Goal: Task Accomplishment & Management: Complete application form

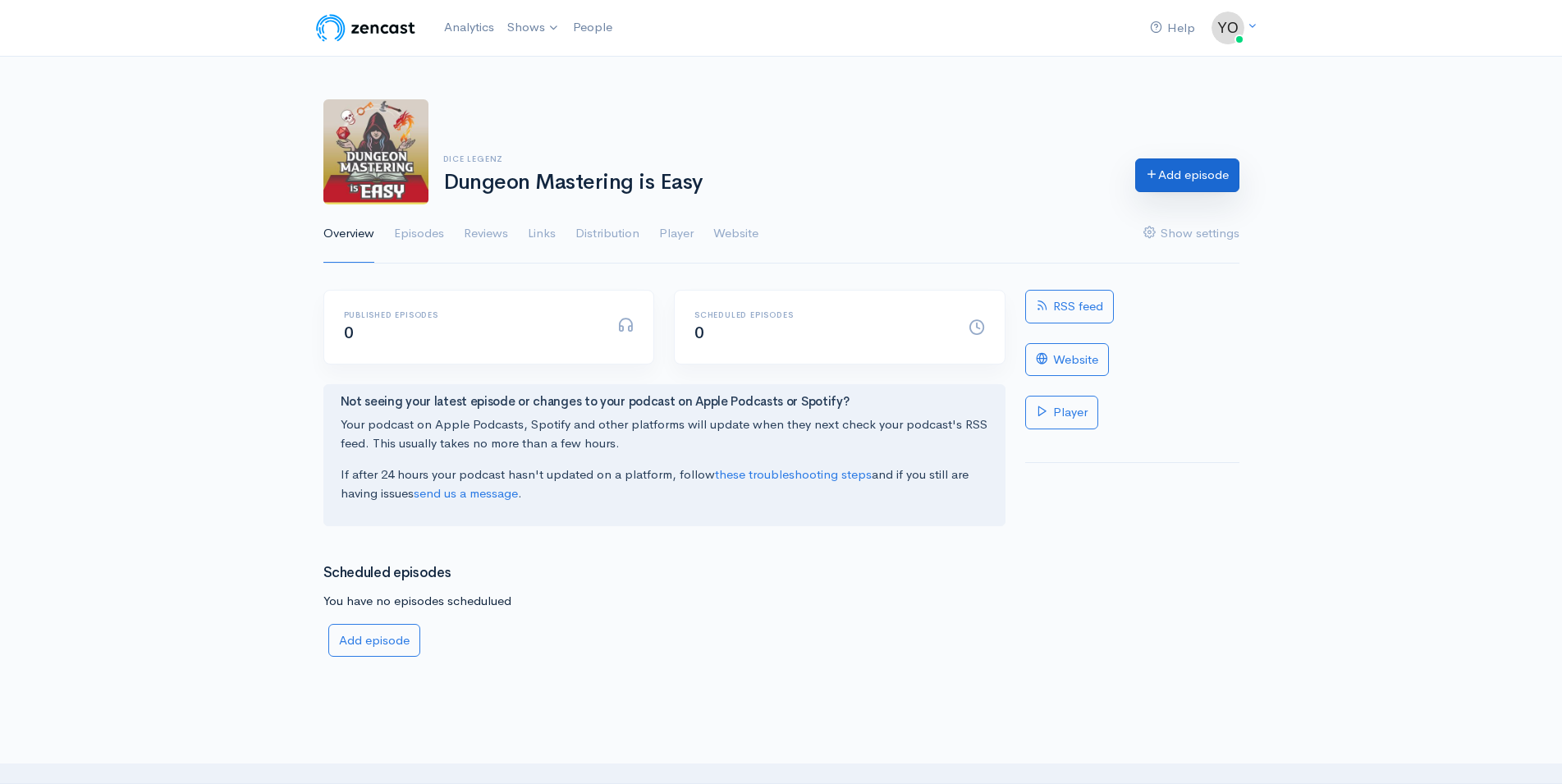
click at [1168, 182] on link "Add episode" at bounding box center [1186, 174] width 104 height 33
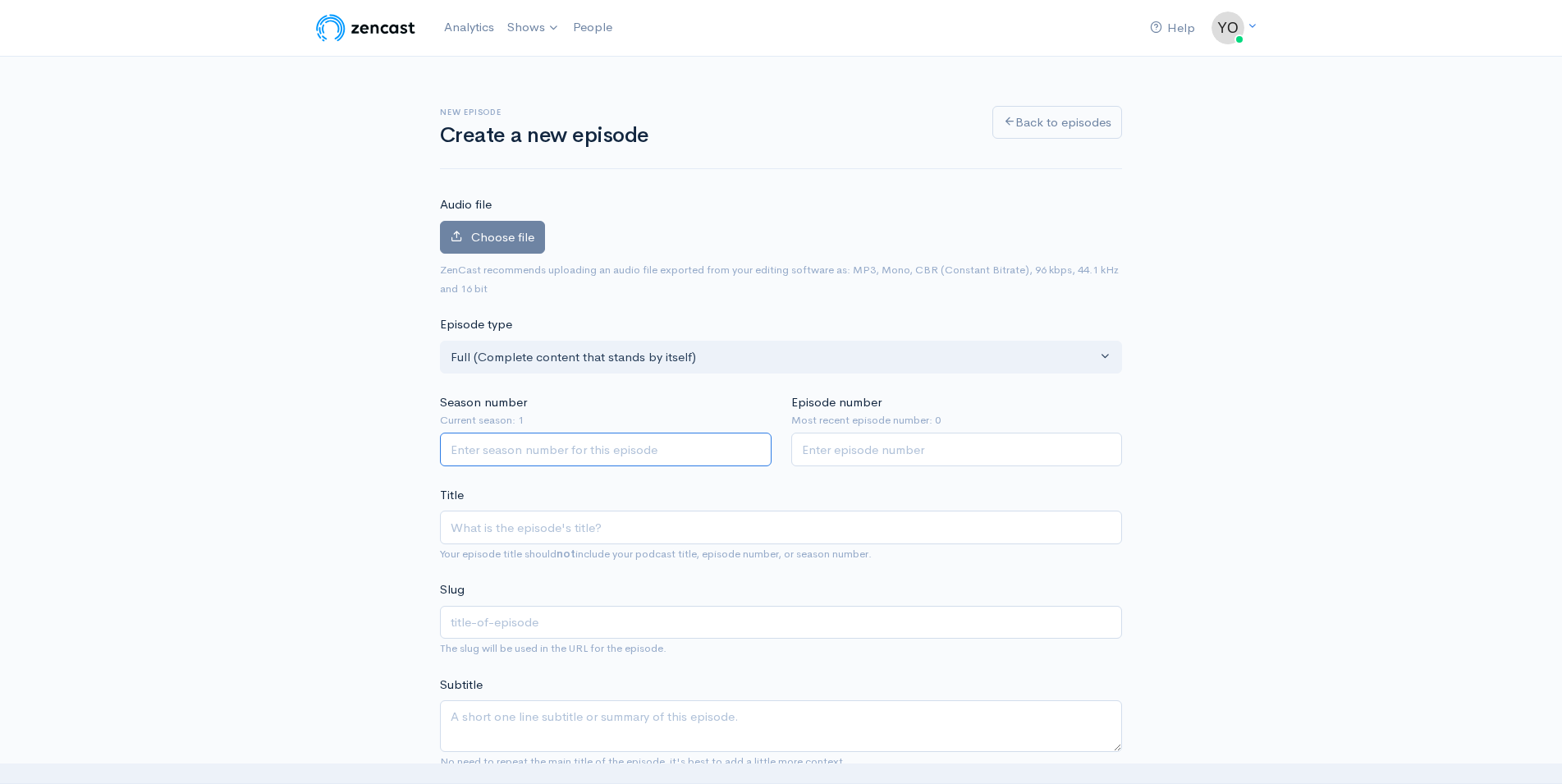
click at [539, 454] on input "Season number" at bounding box center [605, 449] width 332 height 33
type input "1"
click at [877, 453] on input "Episode number" at bounding box center [957, 449] width 332 height 33
type input "1"
click at [632, 537] on input "Title" at bounding box center [781, 527] width 682 height 33
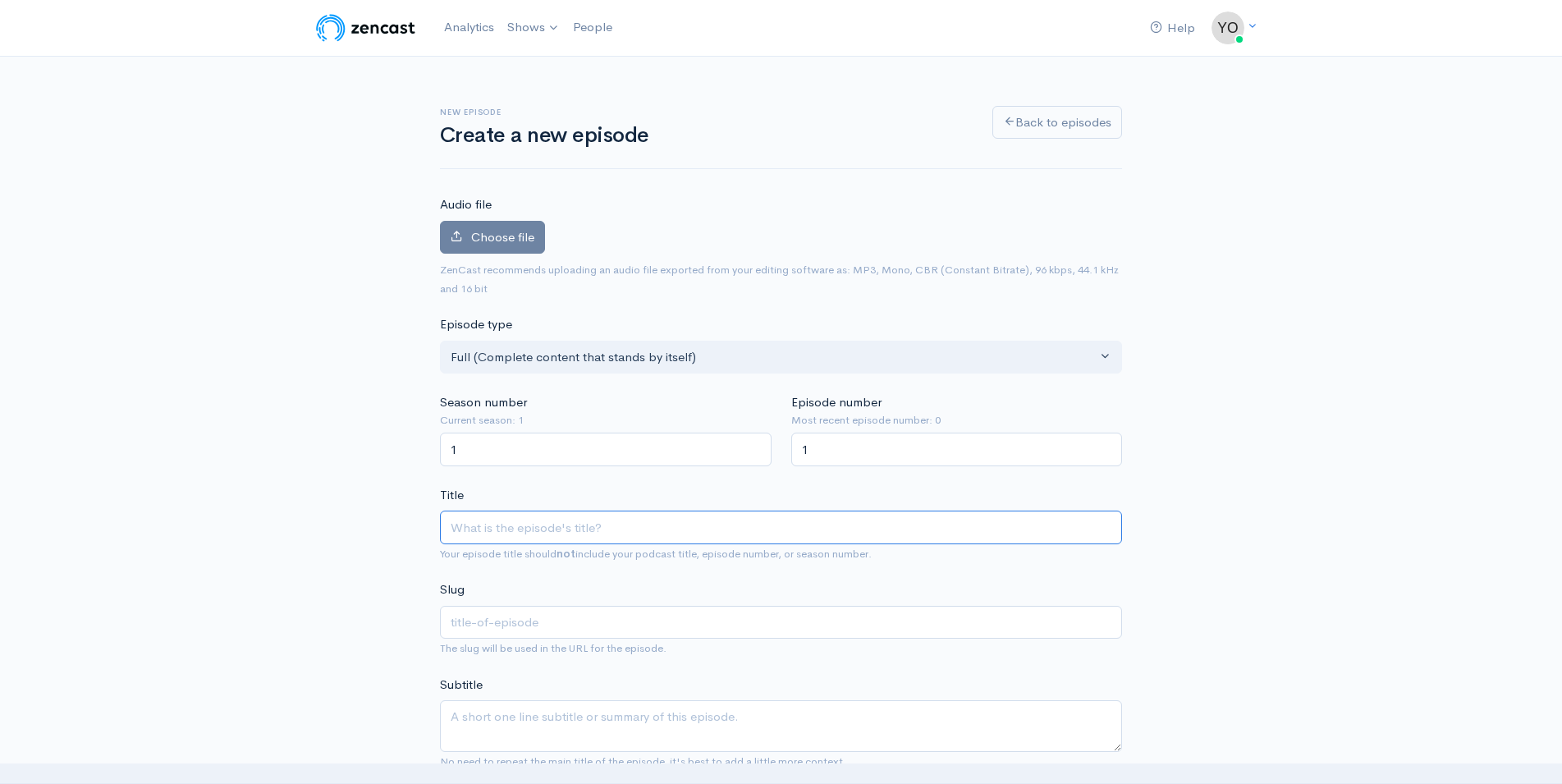
type input "D"
type input "d"
type input "De"
type input "de"
type input "Desi"
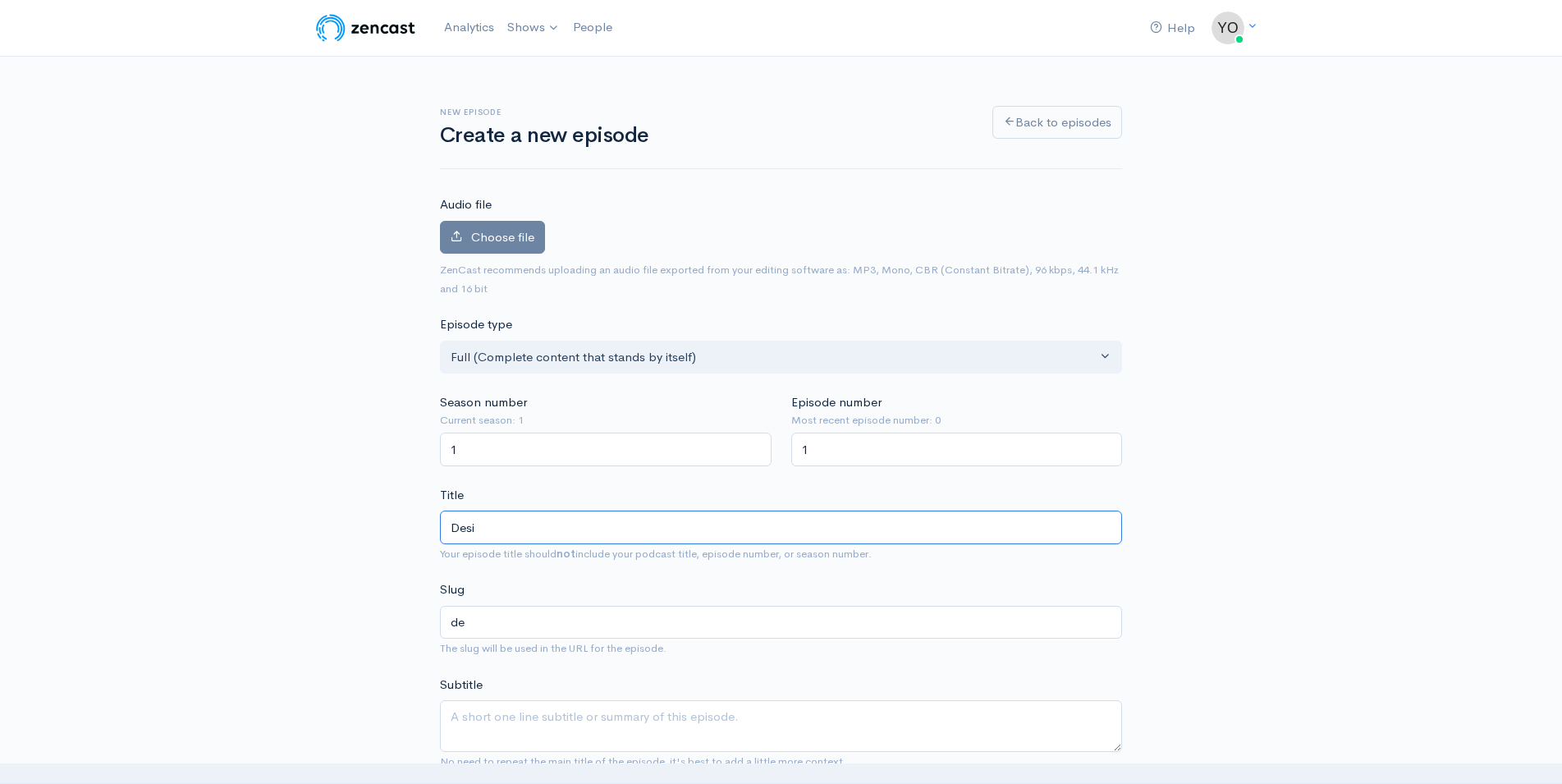
type input "desi"
type input "Desig"
type input "desig"
type input "Designi"
type input "designi"
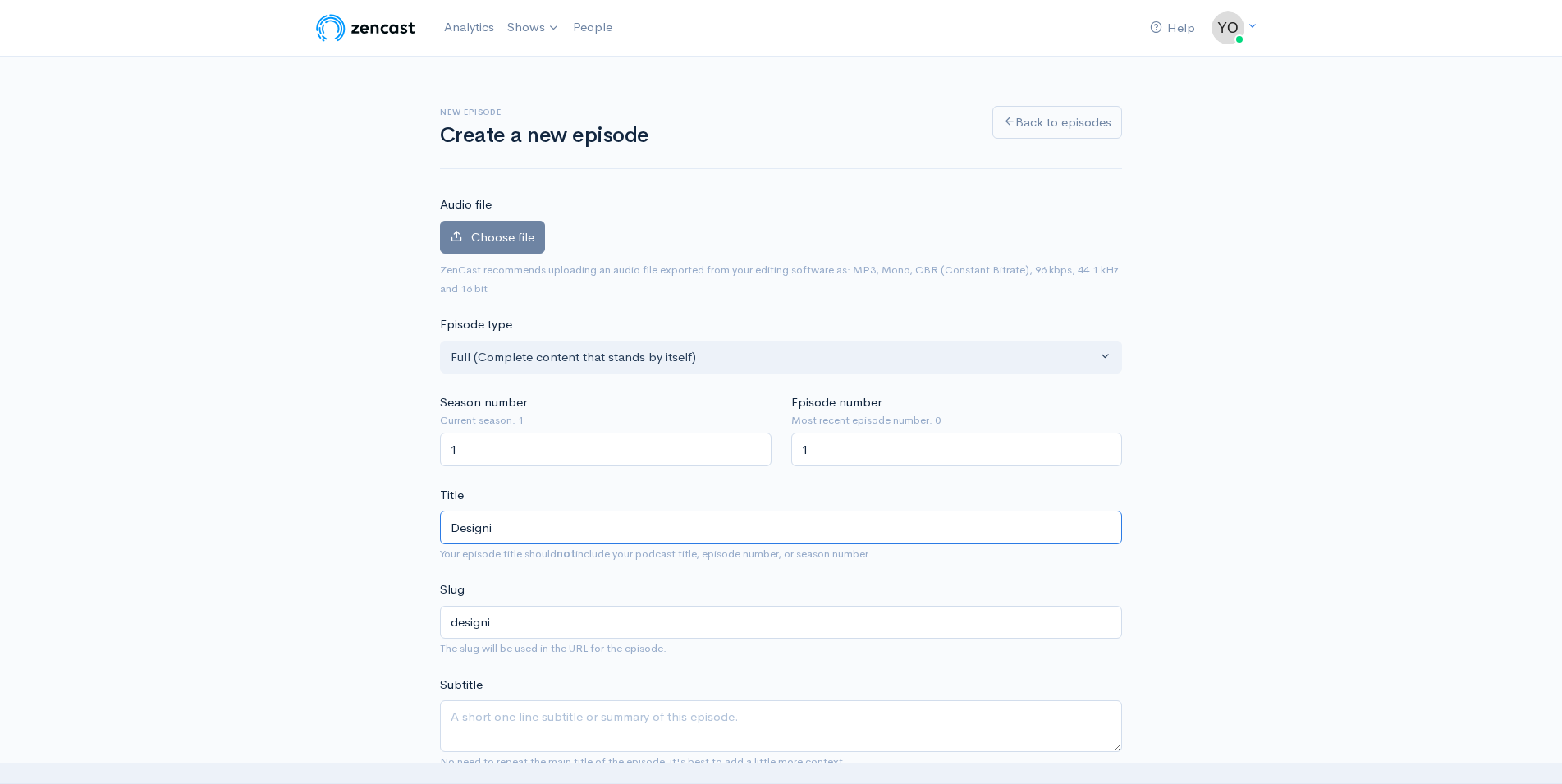
type input "Design"
type input "design"
type input "Desig"
type input "desig"
type input "Desi"
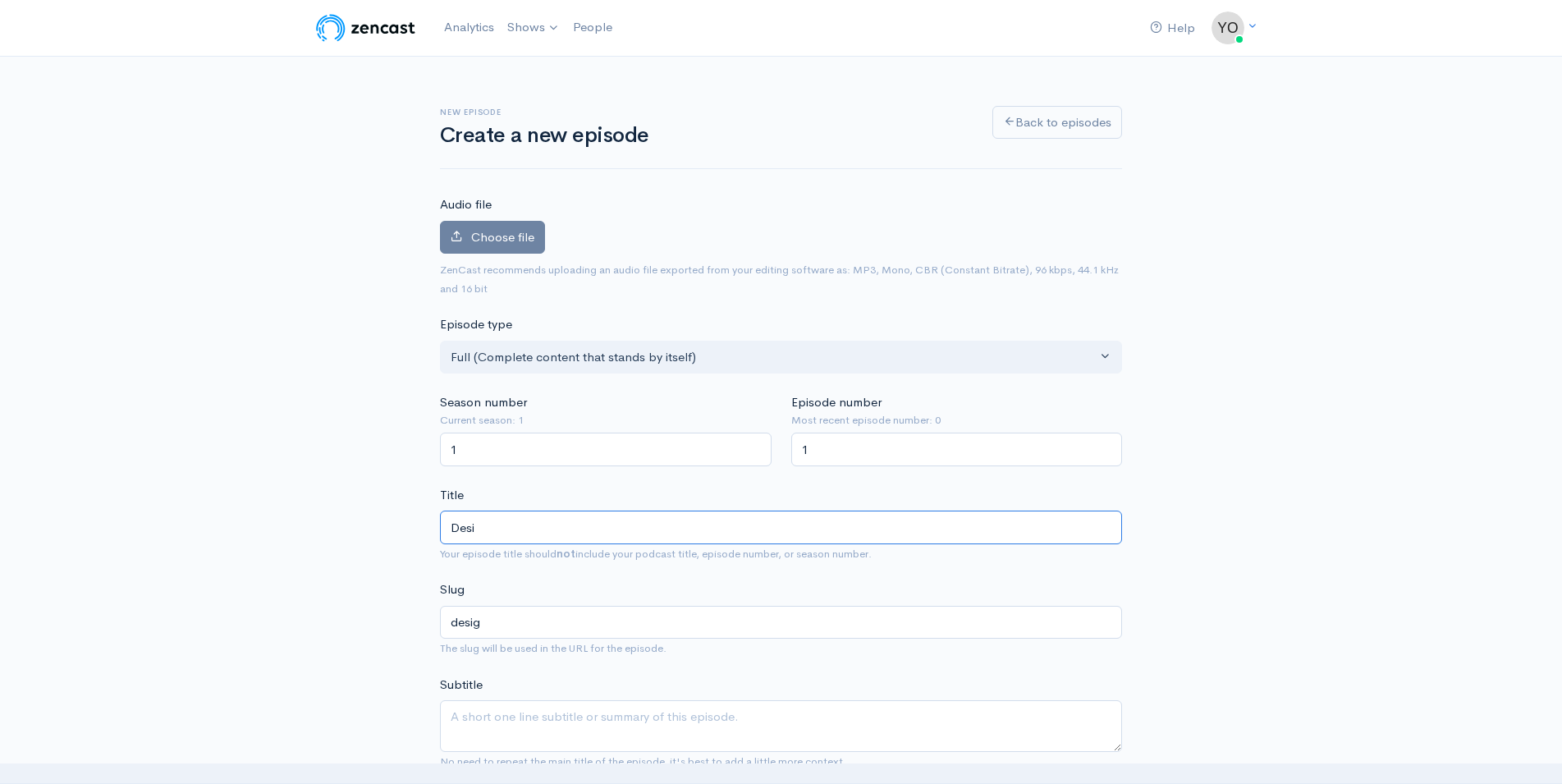
type input "desi"
type input "Desig"
type input "desig"
type input "Design"
type input "design"
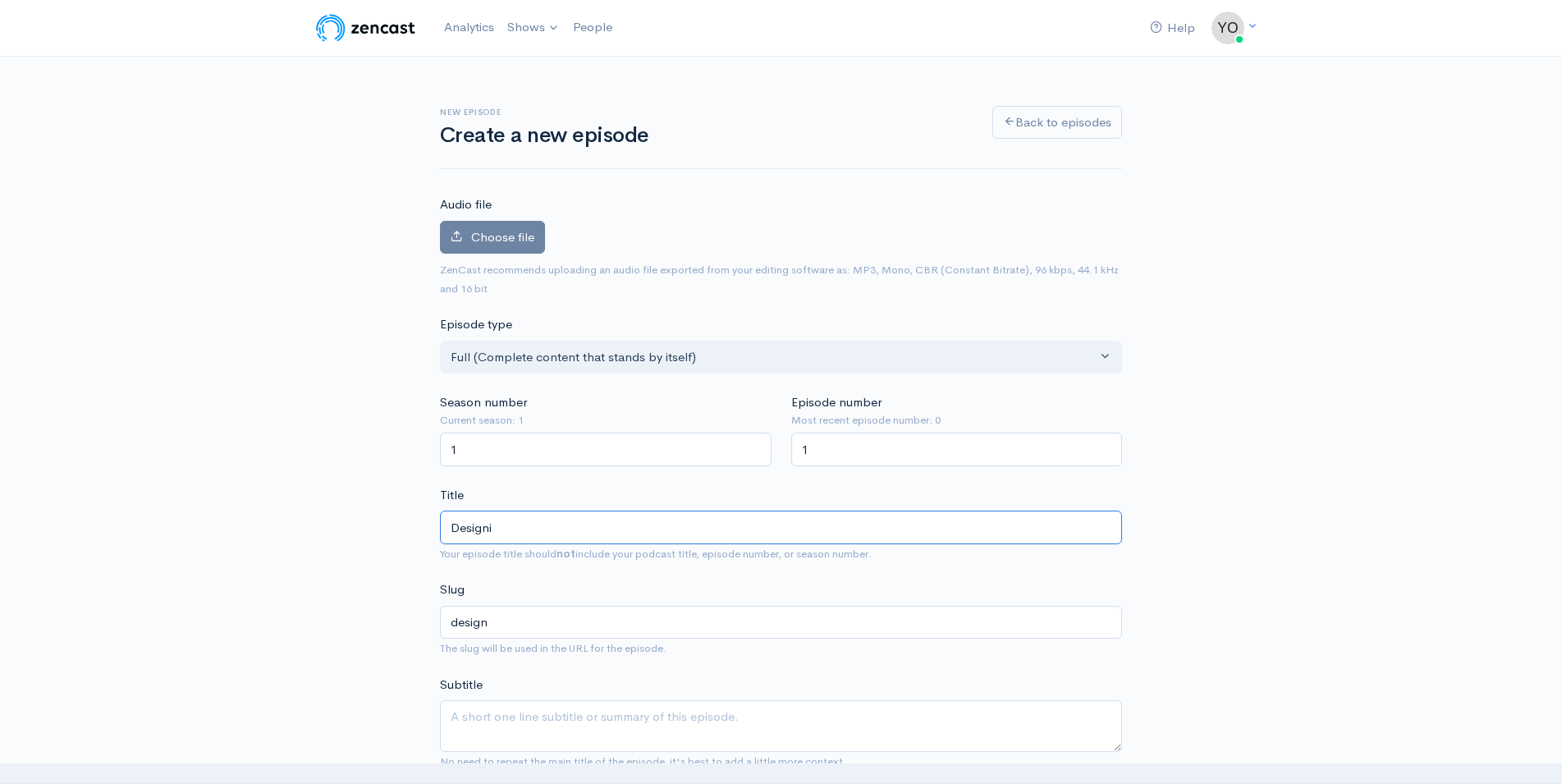
type input "Designin"
type input "designin"
type input "Designing"
type input "designing"
type input "Designing a"
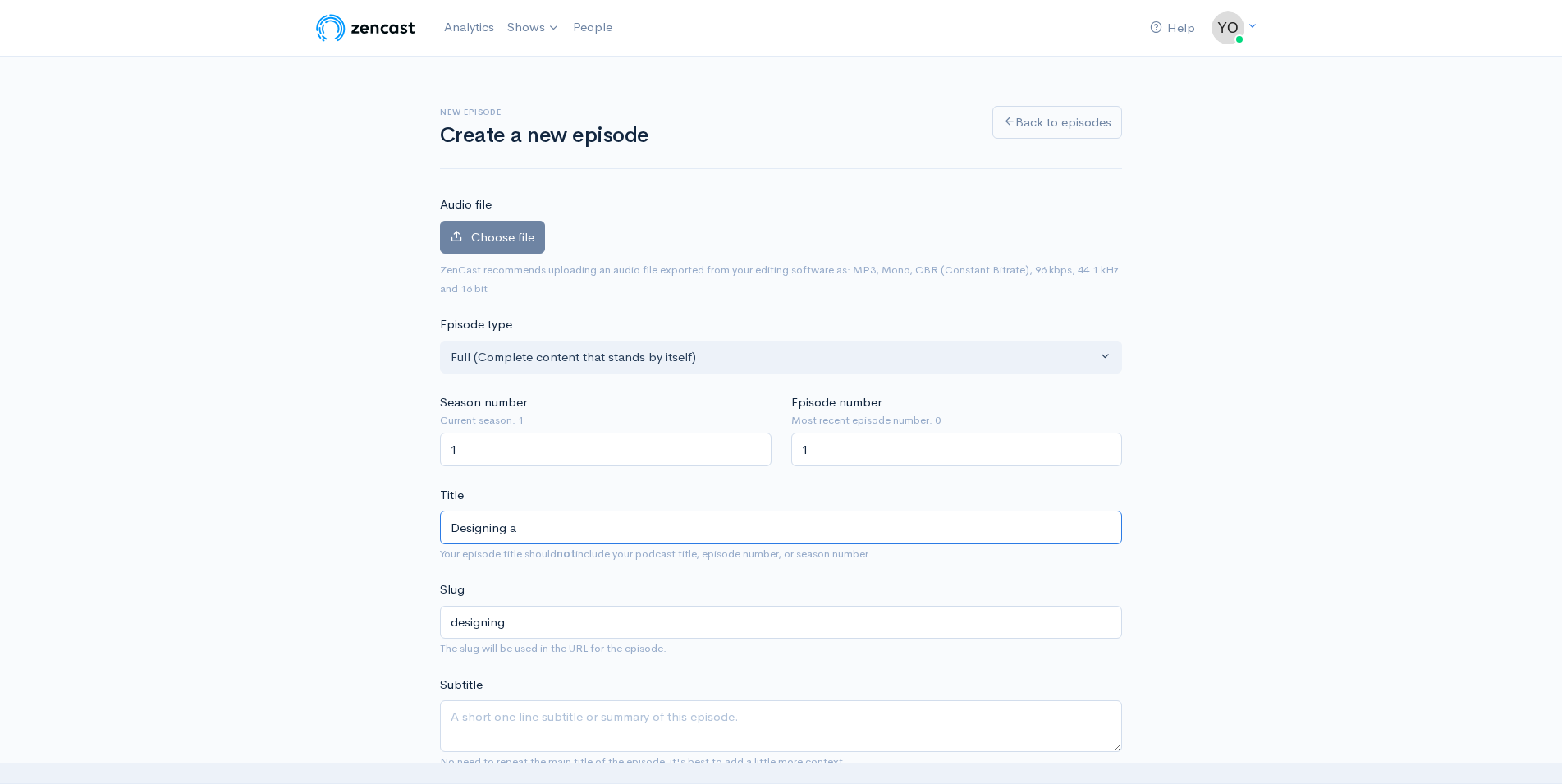
type input "designing-a"
type input "Designing a D"
type input "designing-a-d"
type input "Designing a D&D"
type input "designing-a-dd"
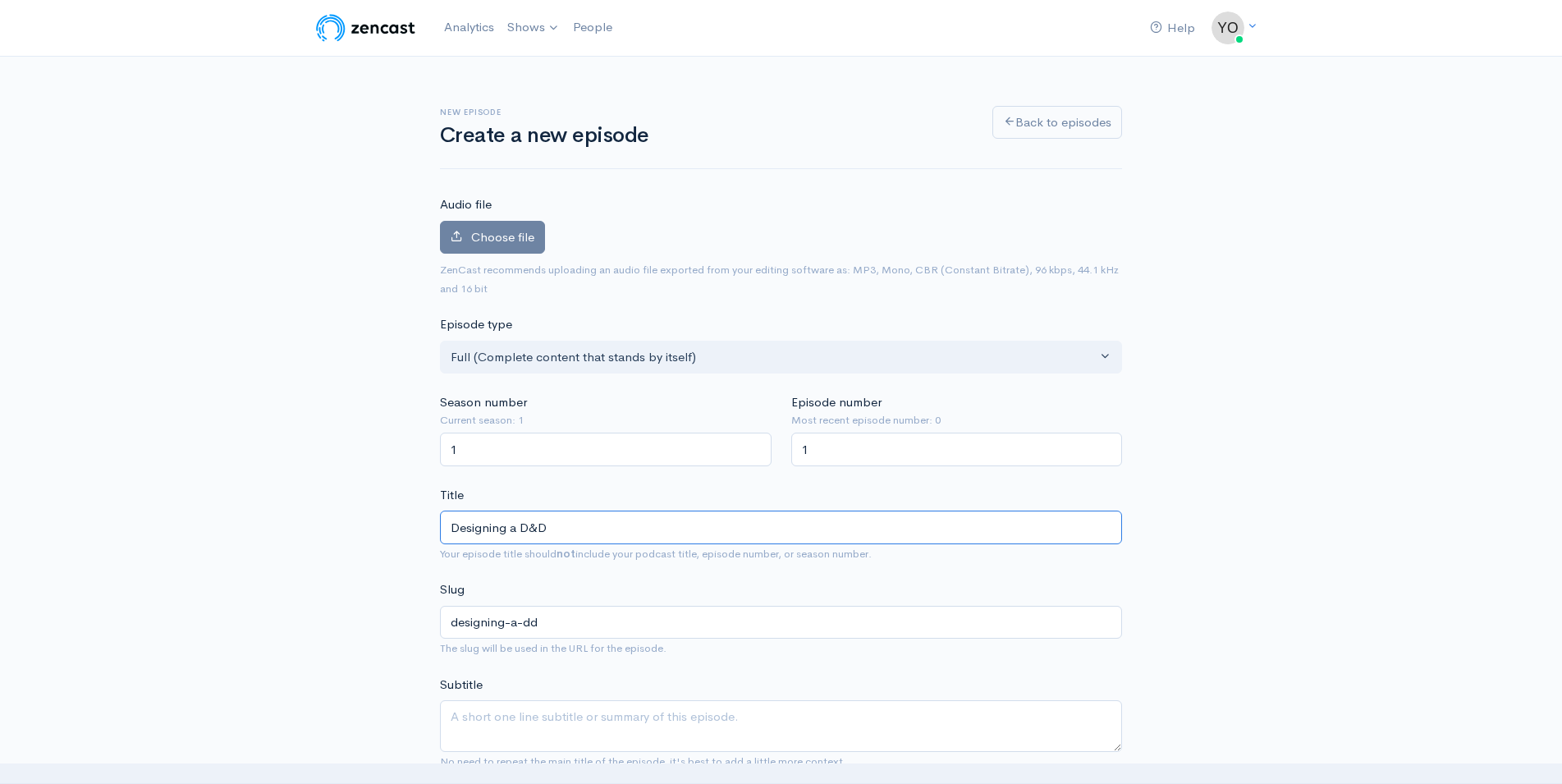
type input "Designing a D&D O"
type input "designing-a-dd-o"
type input "Designing a D&D On"
type input "designing-a-dd-on"
type input "Designing a D&D One"
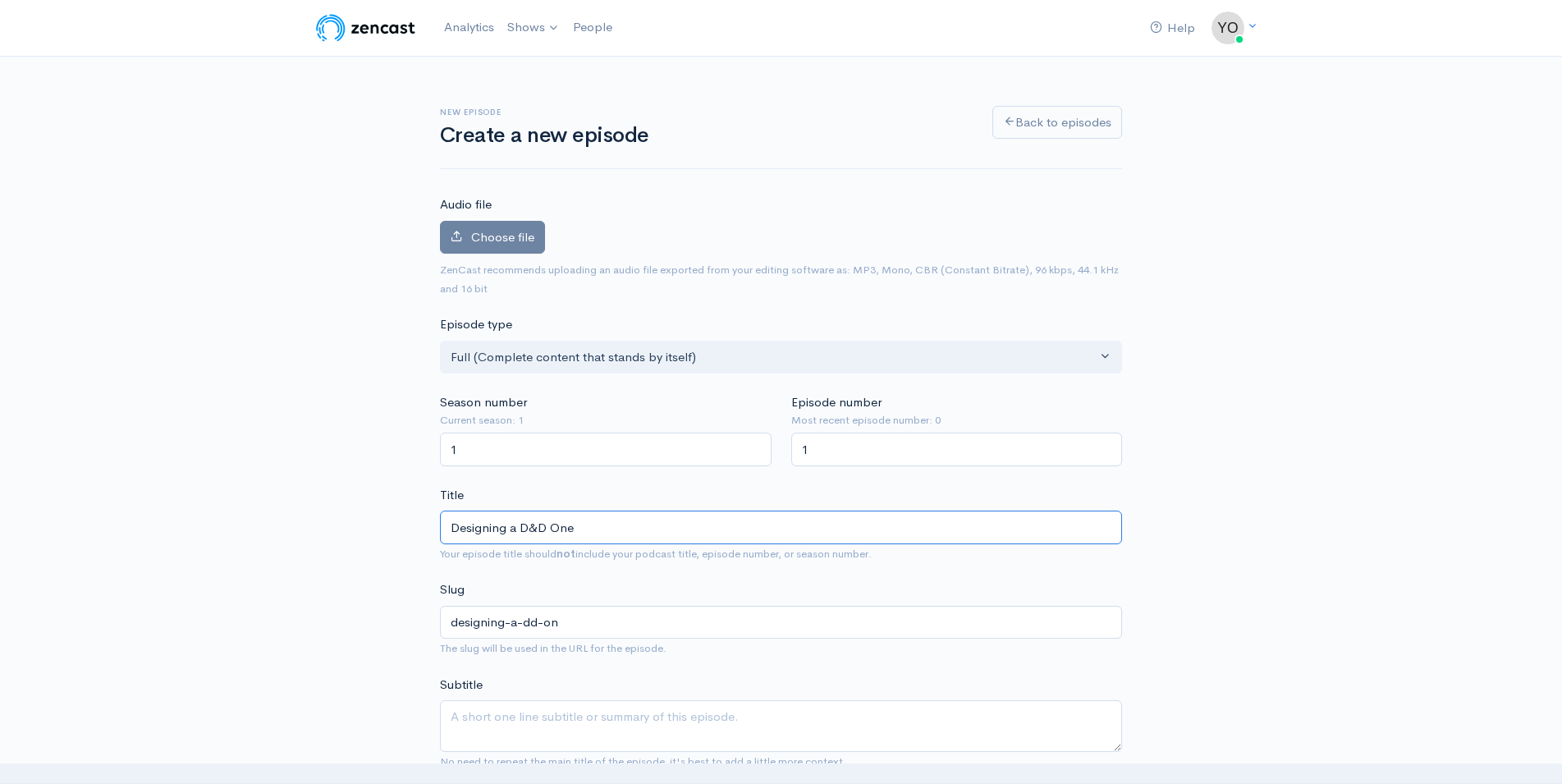
type input "designing-a-dd-one"
type input "Designing a D&D One H"
type input "designing-a-dd-one-h"
type input "Designing a D&D One Ho"
type input "designing-a-dd-one-ho"
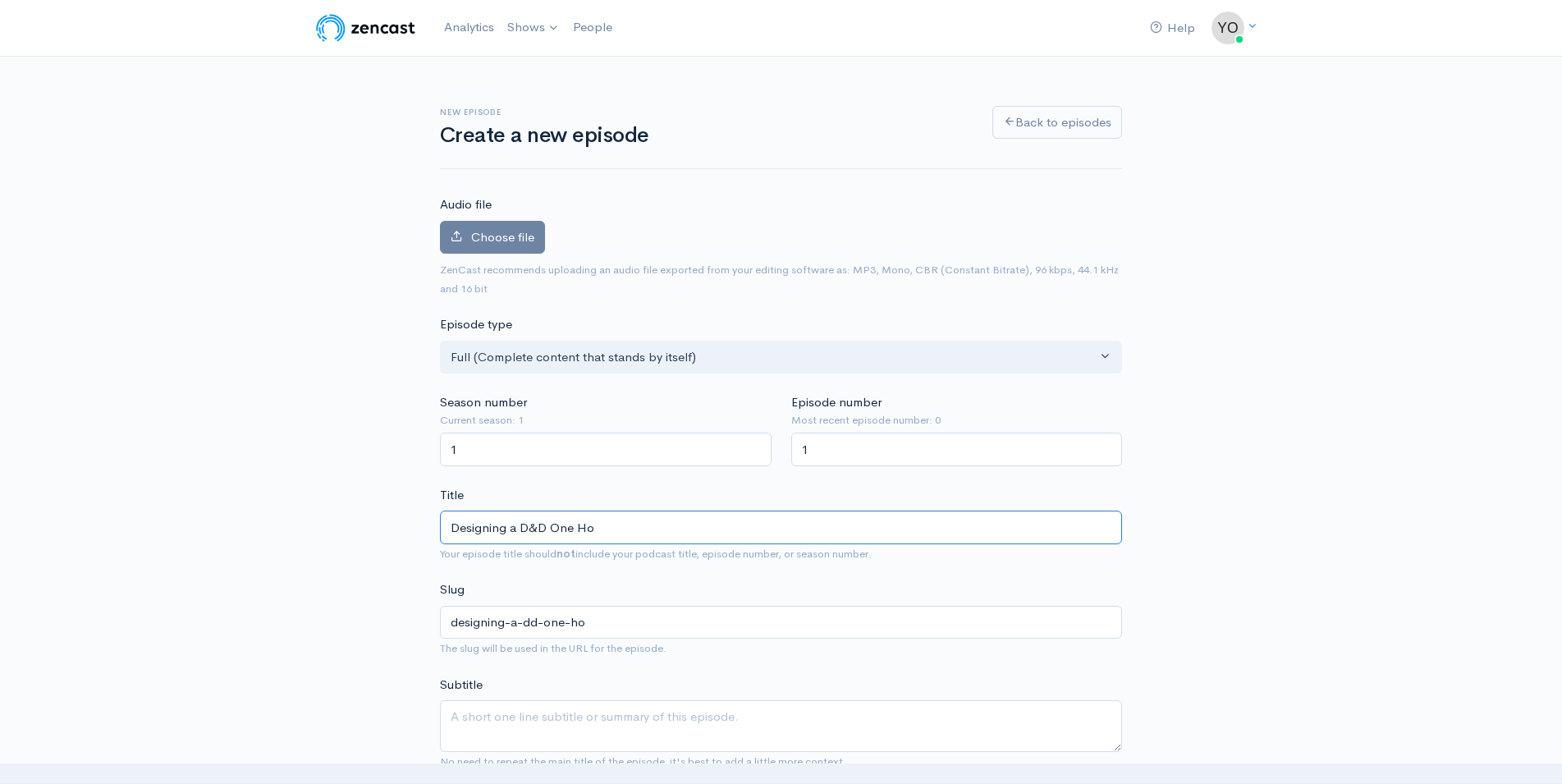
type input "Designing a D&D One H"
type input "designing-a-dd-one-h"
type input "Designing a D&D One"
type input "designing-a-dd-one"
type input "Designing a D&D One S"
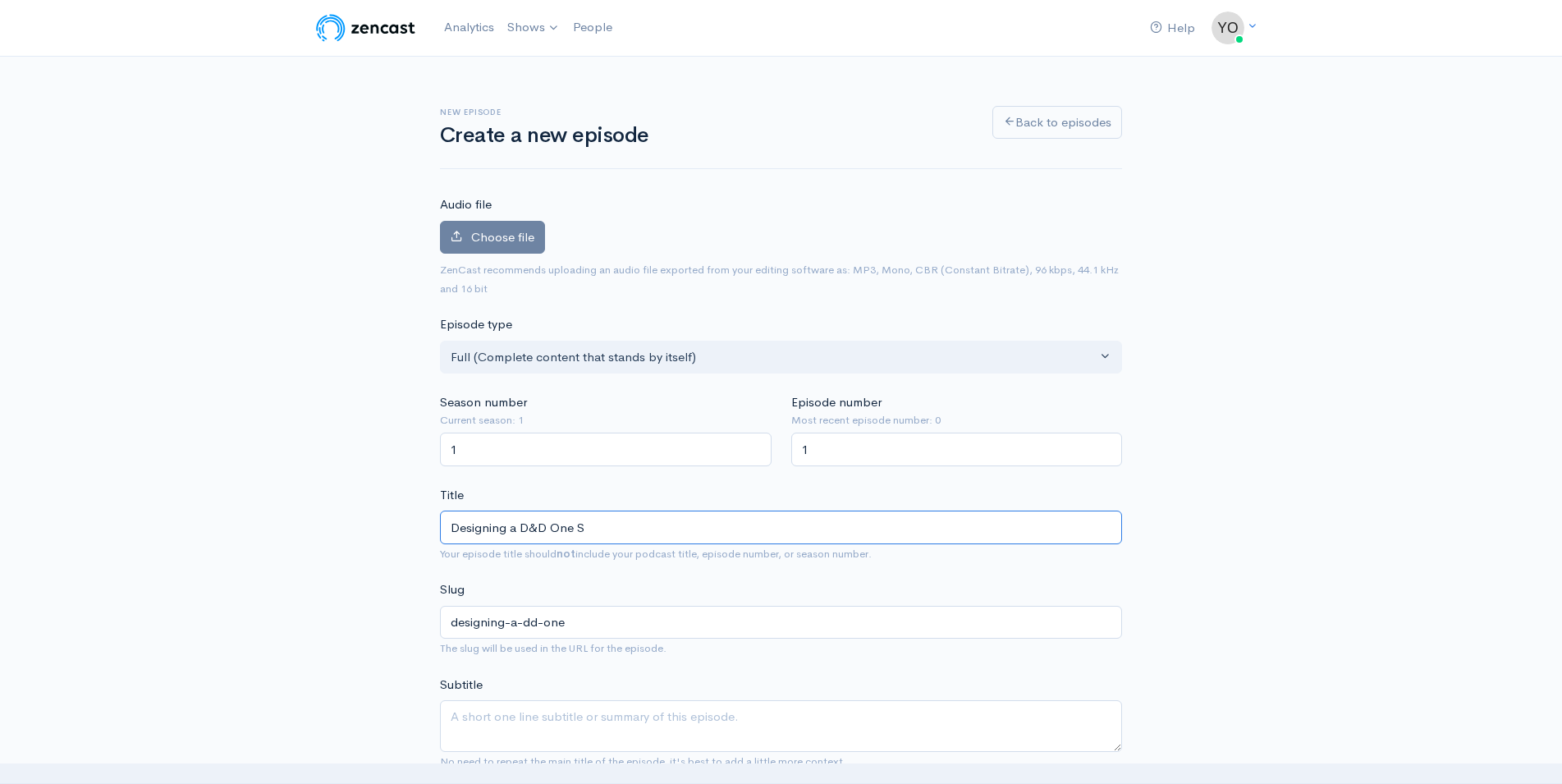
type input "designing-a-dd-one-s"
type input "Designing a D&D One Sho"
type input "designing-a-dd-one-sho"
type input "Designing a D&D One Shot"
type input "designing-a-dd-one-shot"
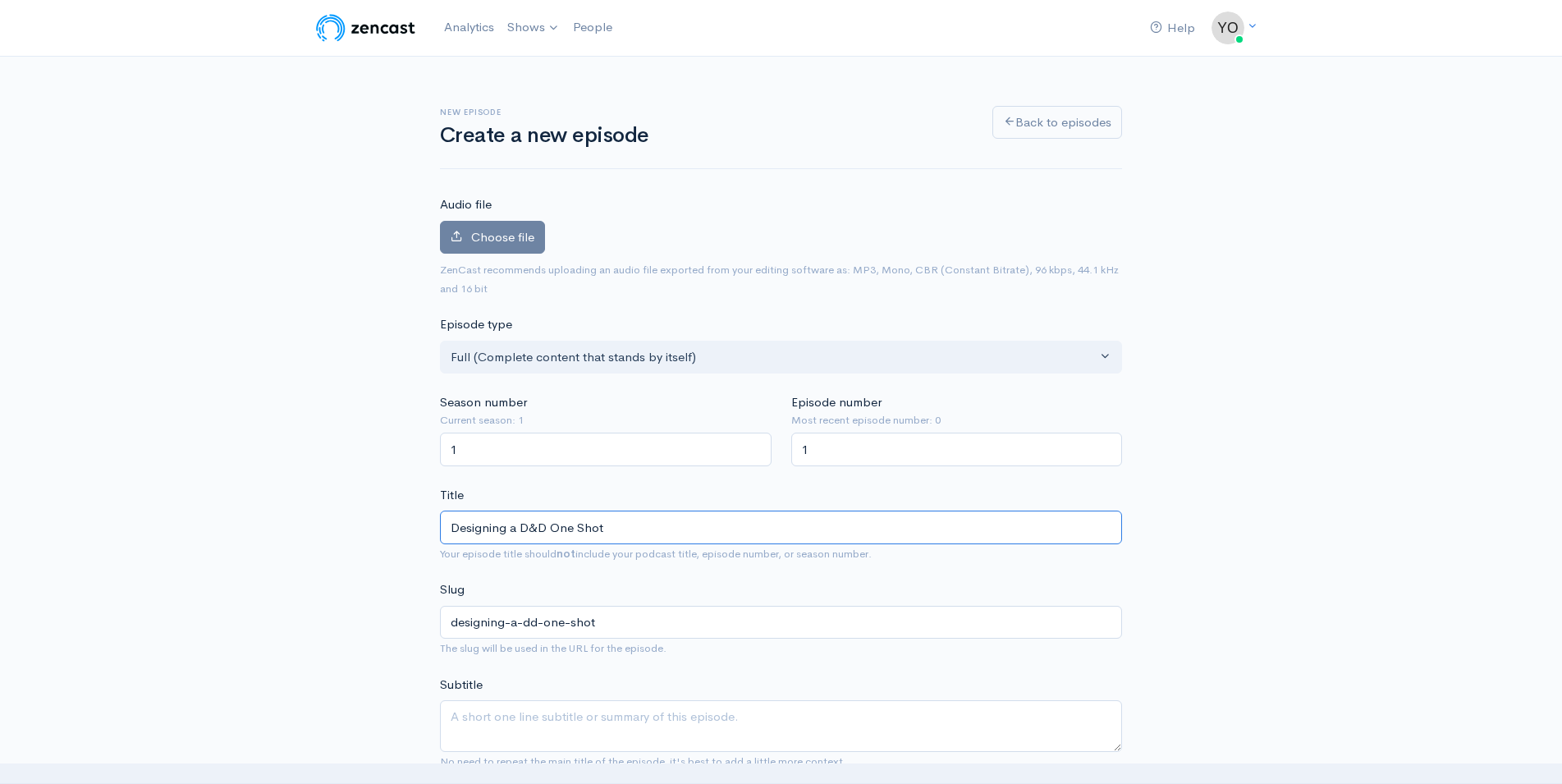
type input "Designing a D&D One Shot i"
type input "designing-a-dd-one-shot-i"
type input "Designing a D&D One Shot is"
type input "designing-a-dd-one-shot-is"
type input "Designing a D&D One Shot is E"
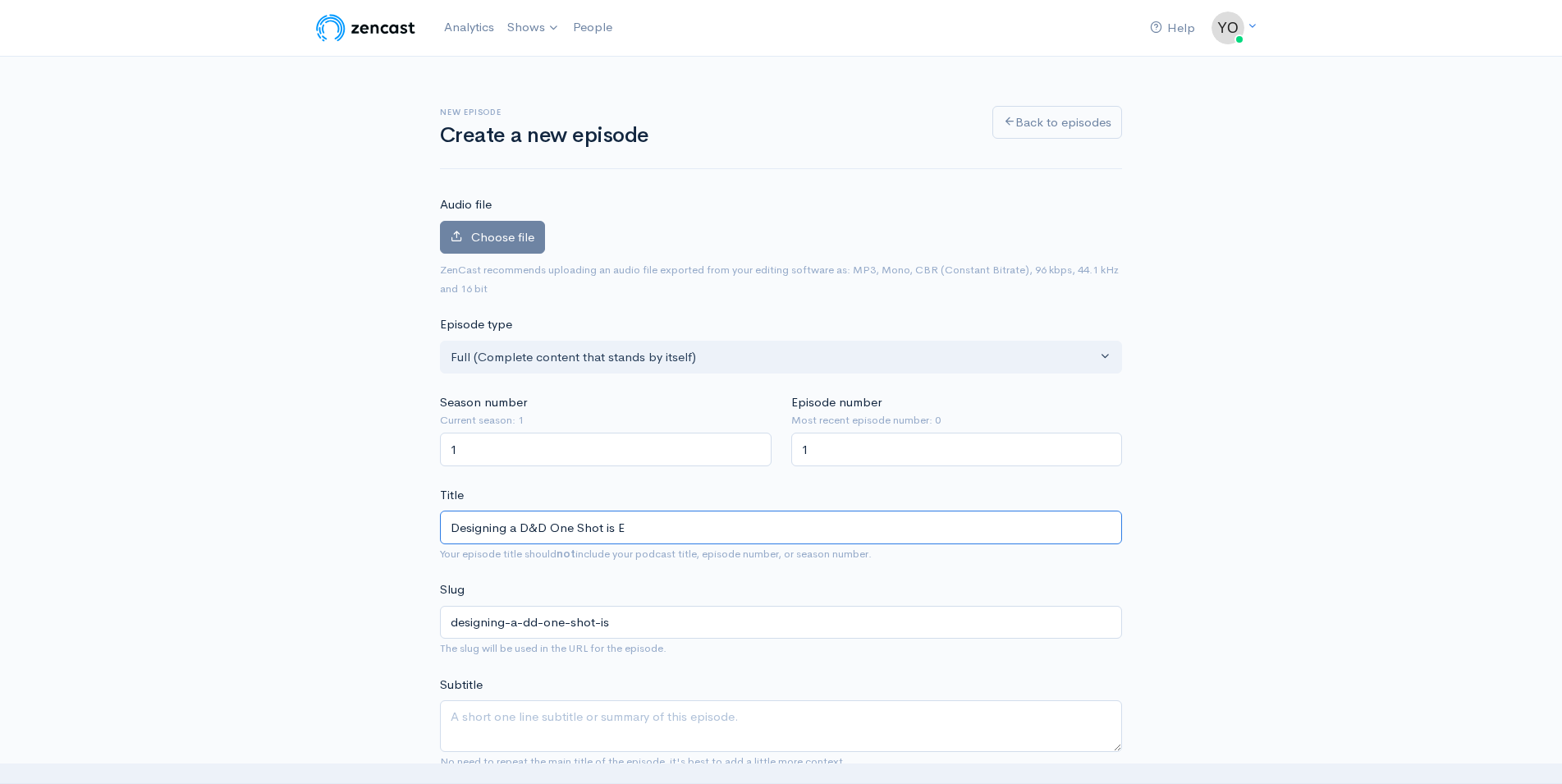
type input "designing-a-dd-one-shot-is-e"
type input "Designing a D&D One Shot is EA"
type input "designing-a-dd-one-shot-is-ea"
type input "Designing a D&D One Shot is EAS"
type input "designing-a-dd-one-shot-is-eas"
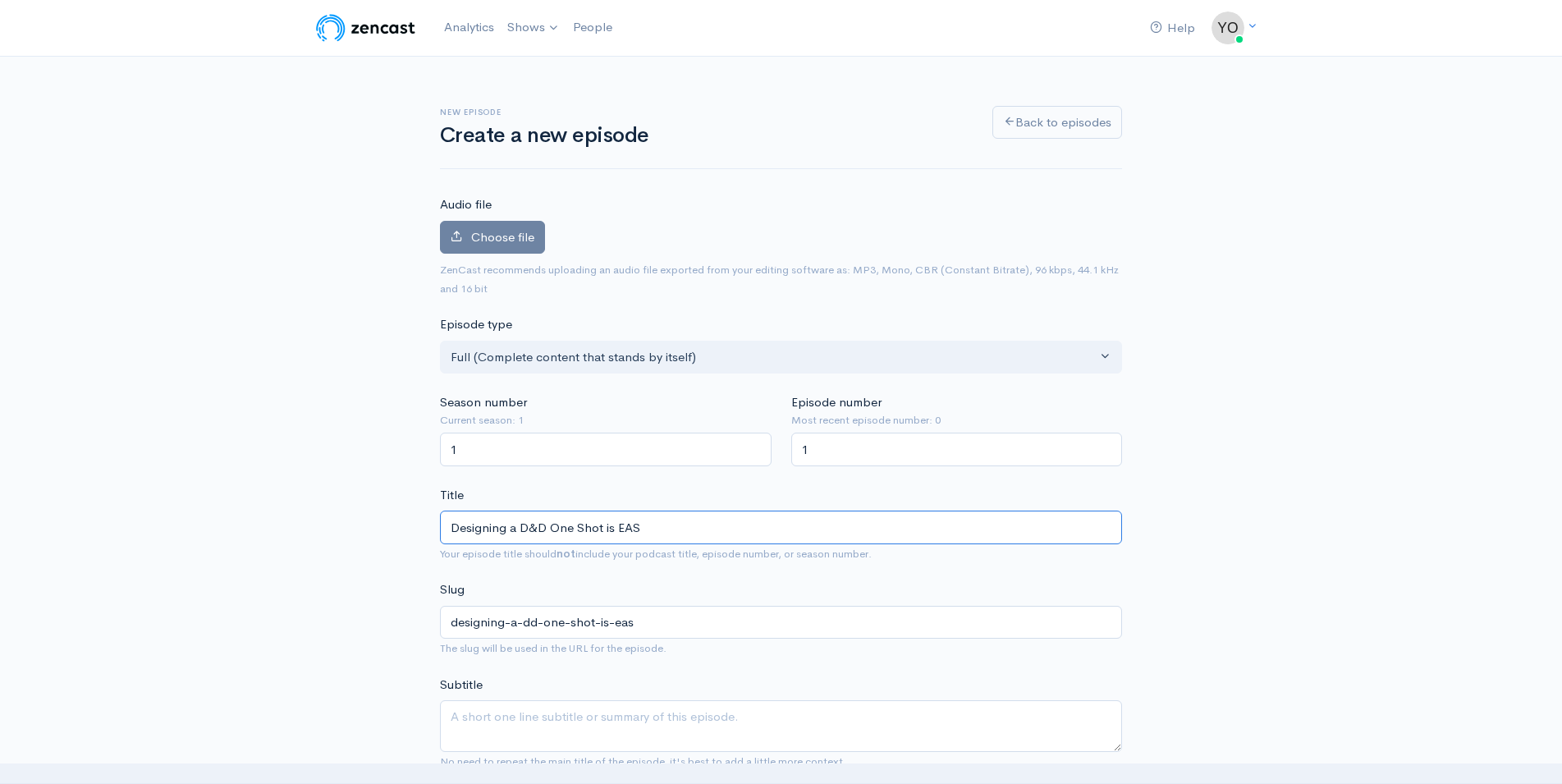
type input "Designing a D&D One Shot is EAST"
type input "designing-a-dd-one-shot-is-east"
type input "Designing a D&D One Shot is EAS"
type input "designing-a-dd-one-shot-is-eas"
type input "Designing a D&D One Shot is EASY"
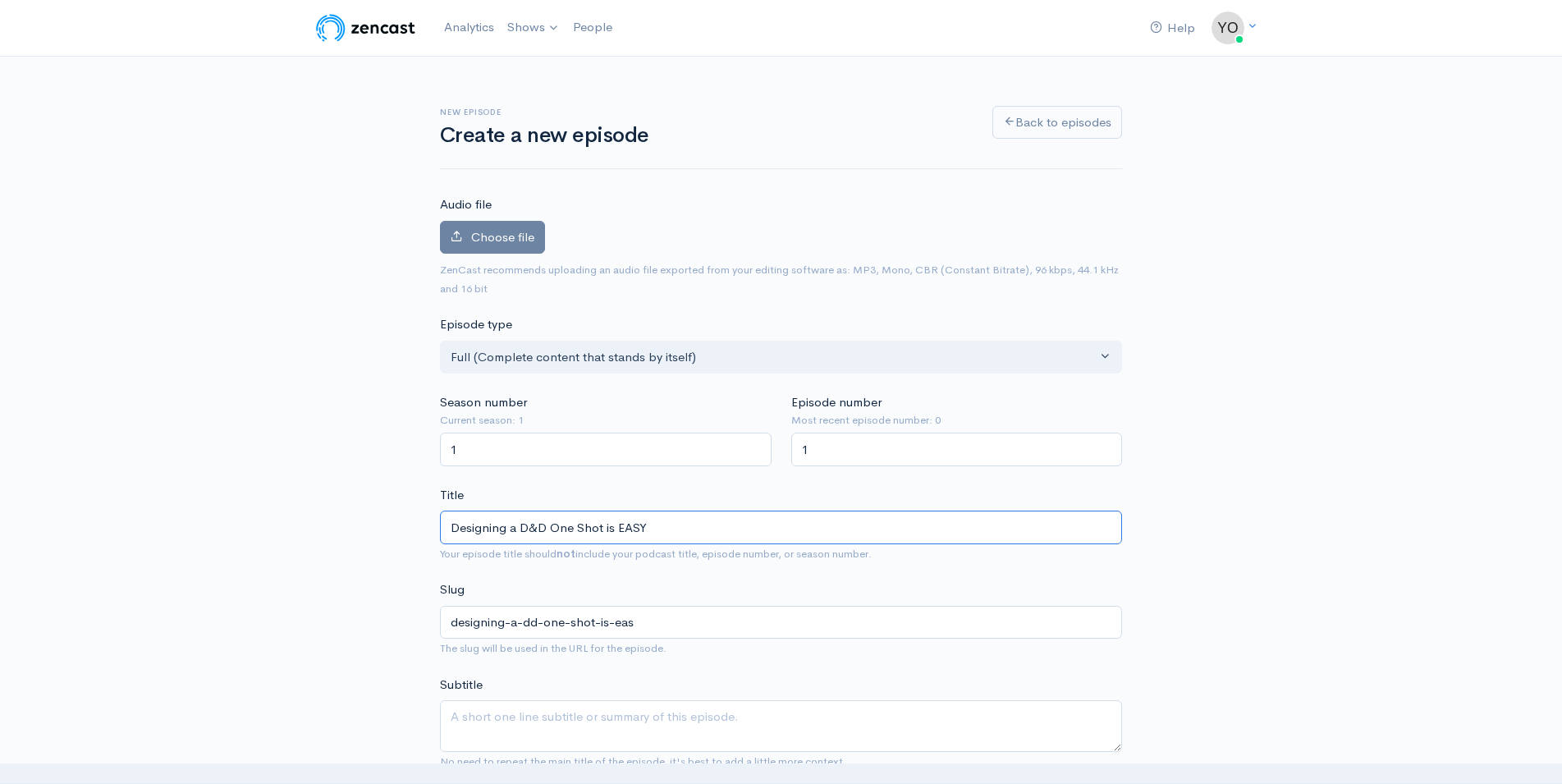
type input "designing-a-dd-one-shot-is-easy"
type input "Designing a D&D One Shot is EASY! W"
type input "designing-a-dd-one-shot-is-easy-w"
type input "Designing a D&D One Shot is EASY! Wi"
type input "designing-a-dd-one-shot-is-easy-wi"
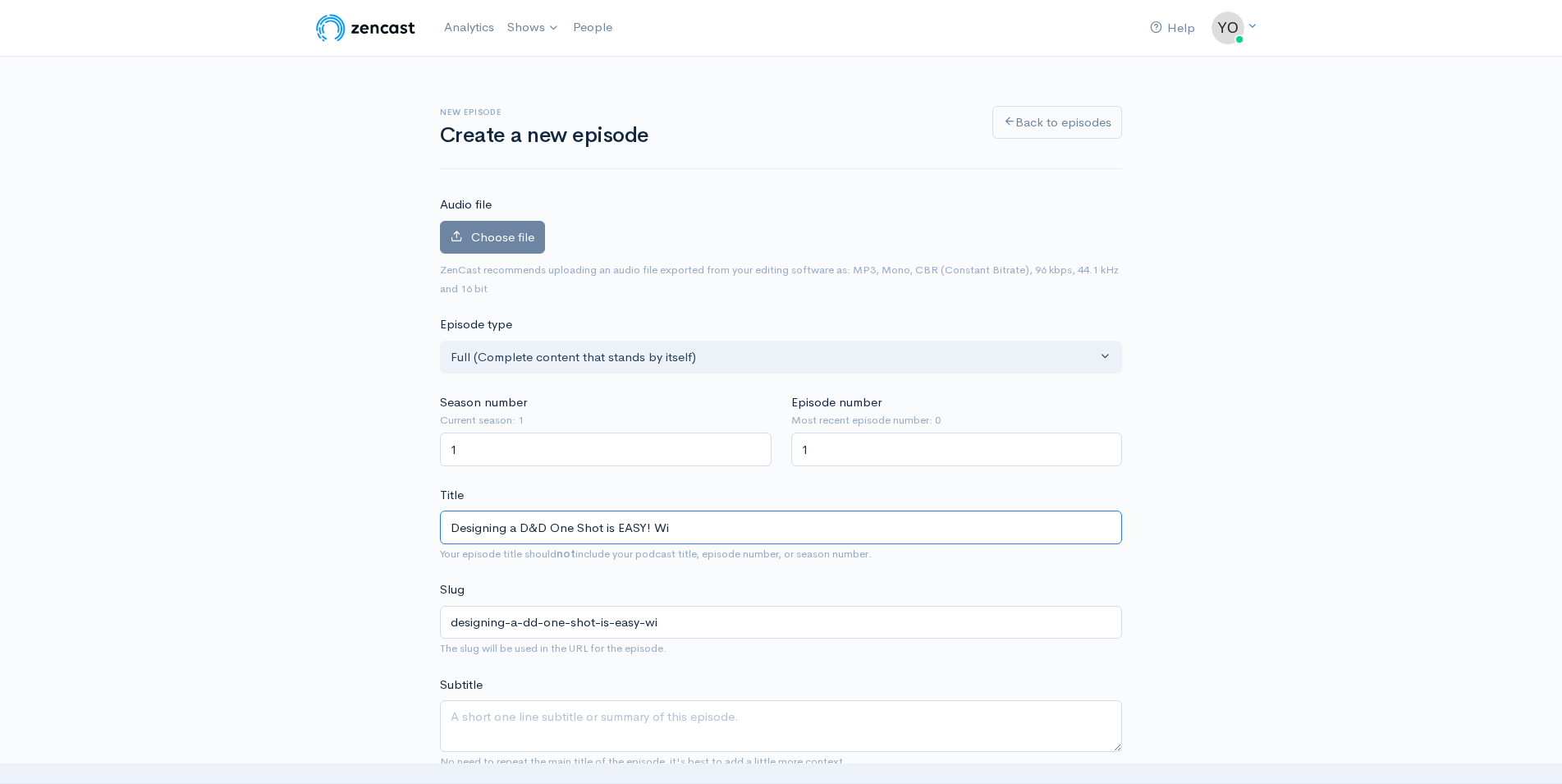
type input "Designing a D&D One Shot is EASY! Wit"
type input "designing-a-dd-one-shot-is-easy-wit"
type input "Designing a D&D One Shot is EASY! With"
type input "designing-a-dd-one-shot-is-easy-with"
type input "Designing a D&D One Shot is EASY! With A"
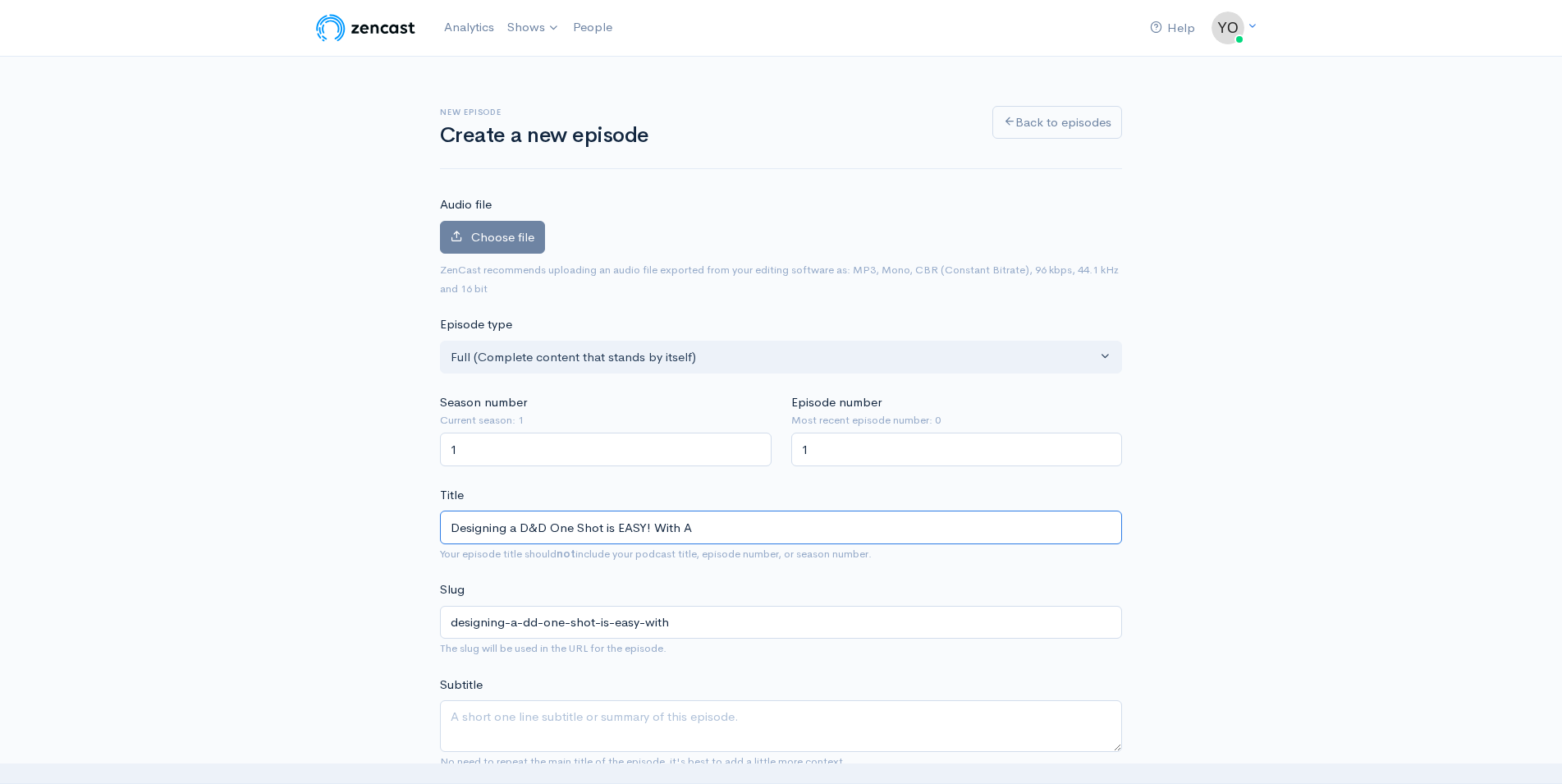
type input "designing-a-dd-one-shot-is-easy-with-a"
type input "Designing a D&D One Shot is EASY! With AJ"
type input "designing-a-dd-one-shot-is-easy-with-aj"
type input "Designing a D&D One Shot is EASY! With AJ P"
type input "designing-a-dd-one-shot-is-easy-with-aj-p"
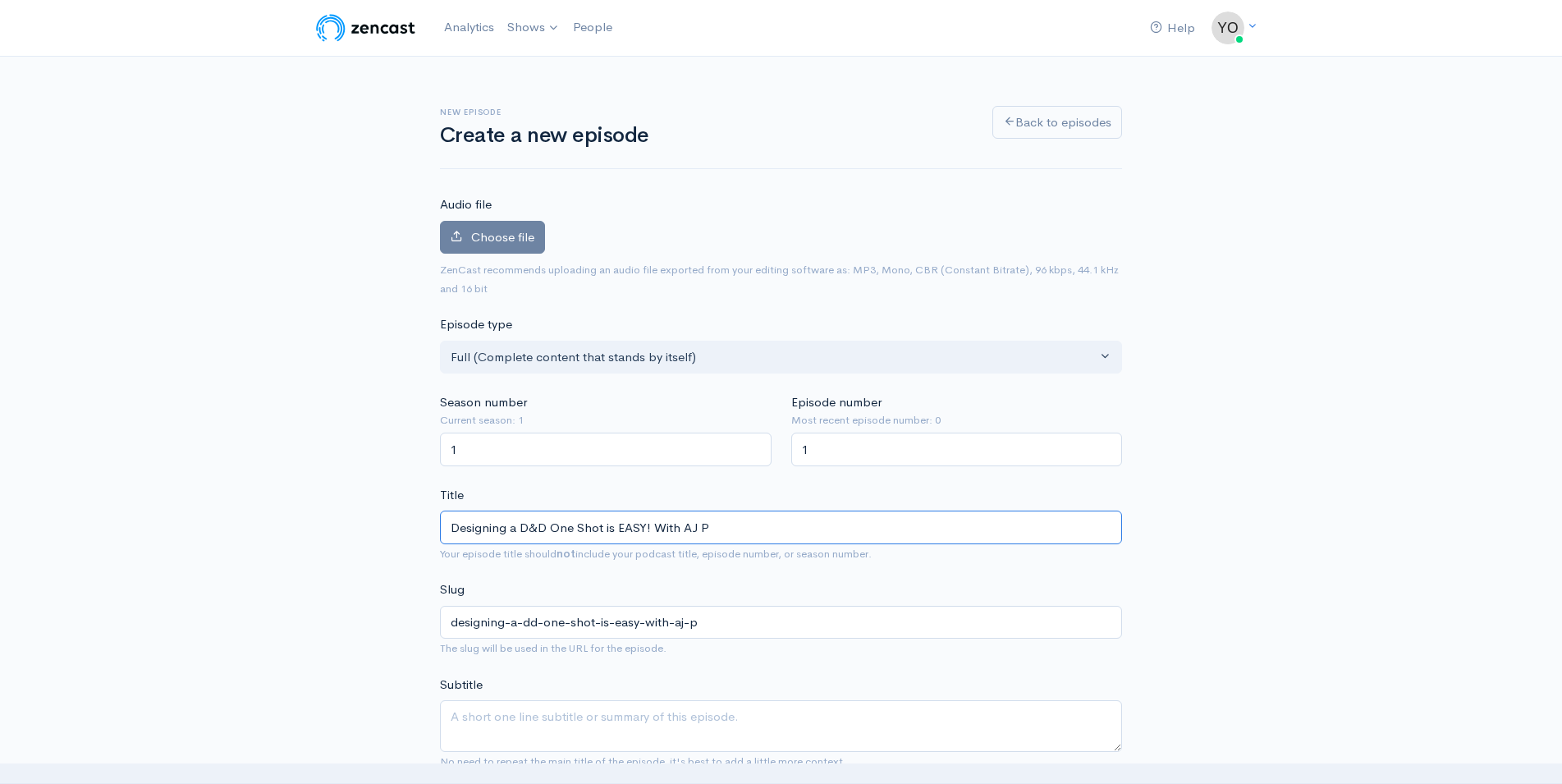
type input "Designing a D&D One Shot is EASY! With AJ Pi"
type input "designing-a-dd-one-shot-is-easy-with-aj-pi"
type input "Designing a D&D One Shot is EASY! With AJ Pic"
type input "designing-a-dd-one-shot-is-easy-with-aj-pic"
type input "Designing a D&D One Shot is EASY! With AJ Pick"
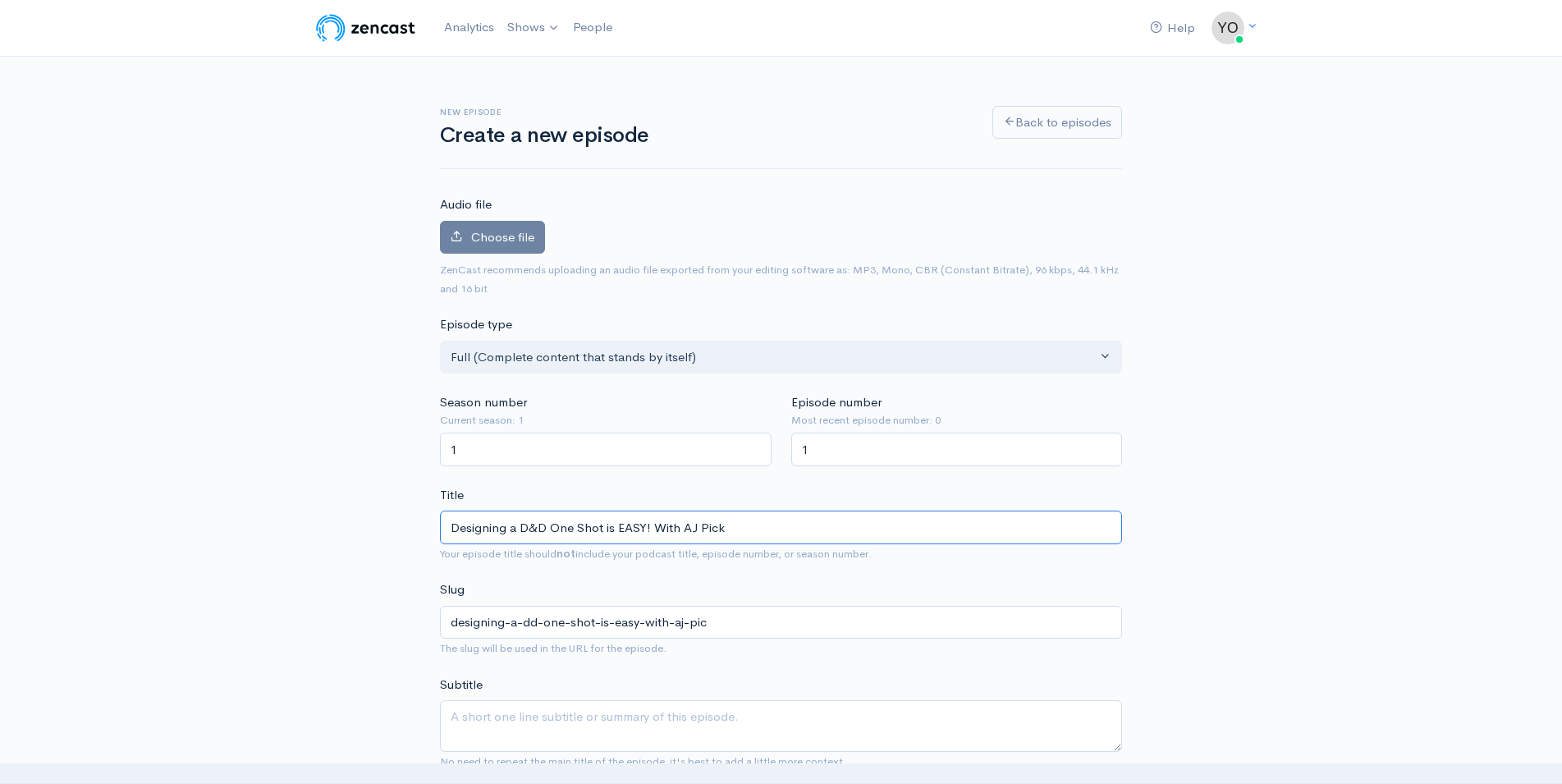
type input "designing-a-dd-one-shot-is-easy-with-aj-pick"
type input "Designing a D&D One Shot is EASY! With AJ Picke"
type input "designing-a-dd-one-shot-is-easy-with-aj-picke"
type input "Designing a D&D One Shot is EASY! With [PERSON_NAME]"
type input "designing-a-dd-one-shot-is-easy-with-aj-picket"
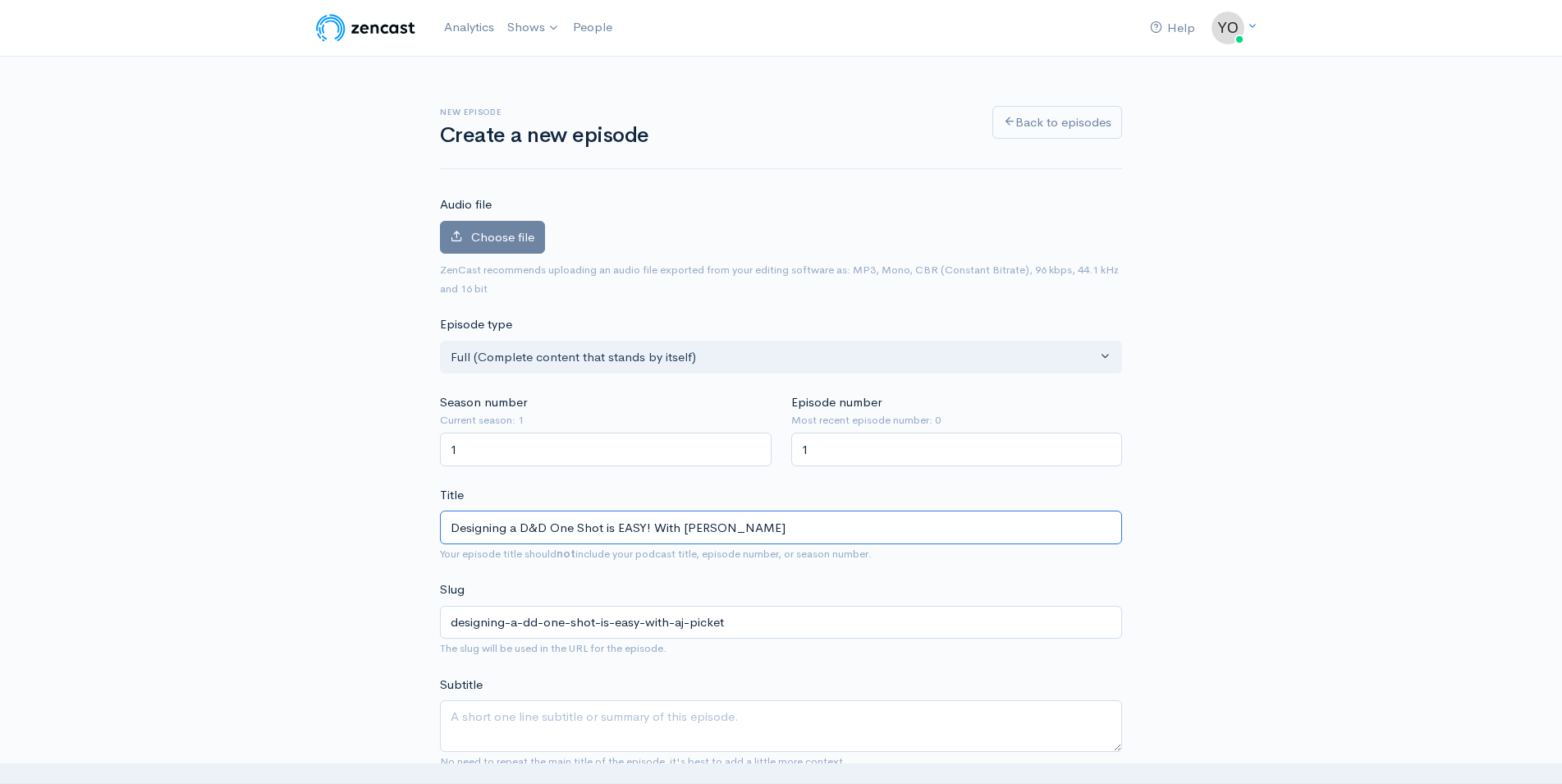
type input "Designing a D&D One Shot is EASY! With [PERSON_NAME]"
type input "designing-a-dd-one-shot-is-easy-with-[PERSON_NAME]"
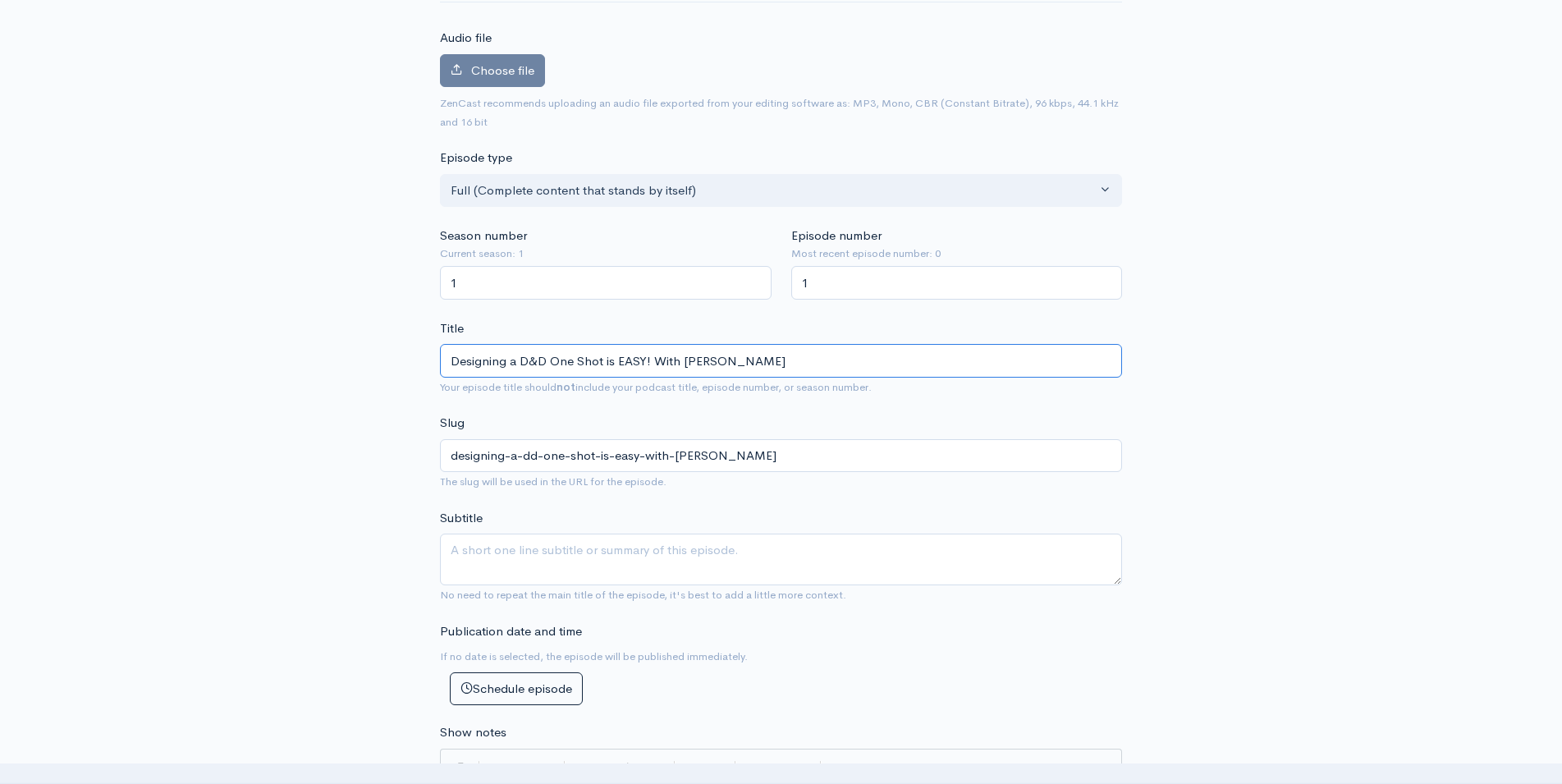
scroll to position [251, 0]
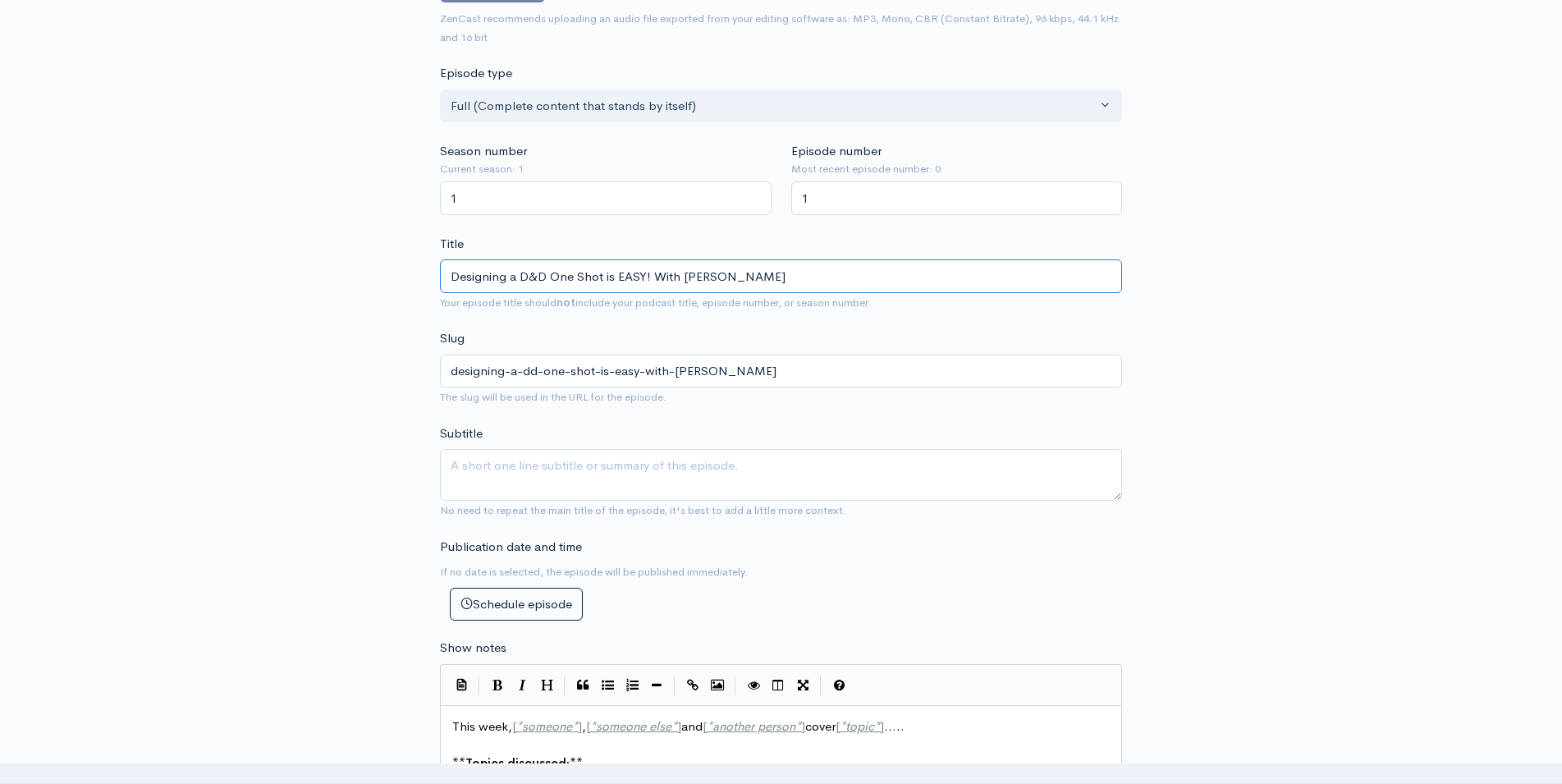
type input "Designing a D&D One Shot is EASY! With [PERSON_NAME]"
click at [519, 465] on textarea "Subtitle" at bounding box center [781, 474] width 682 height 51
type textarea "O"
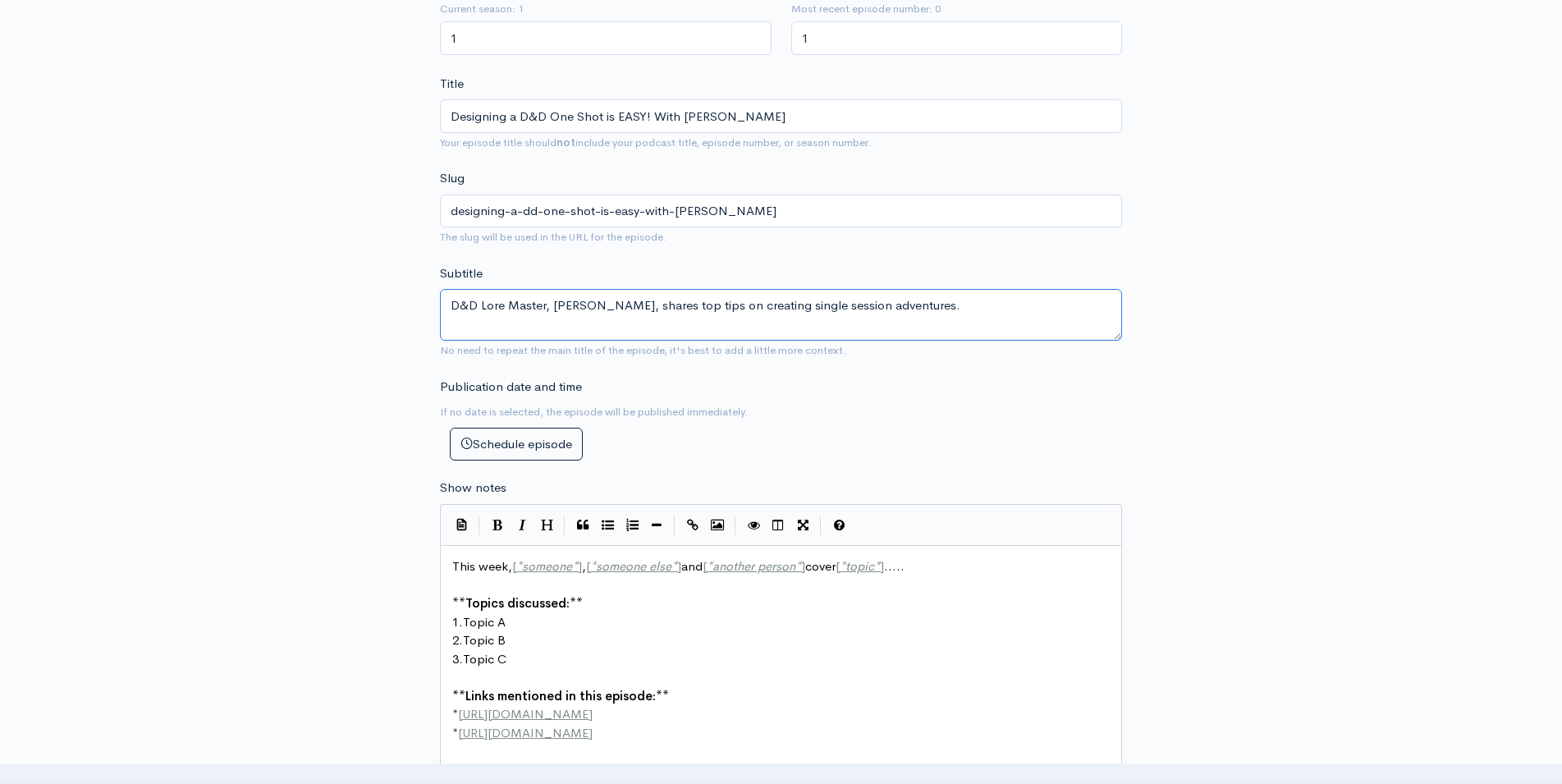
scroll to position [502, 0]
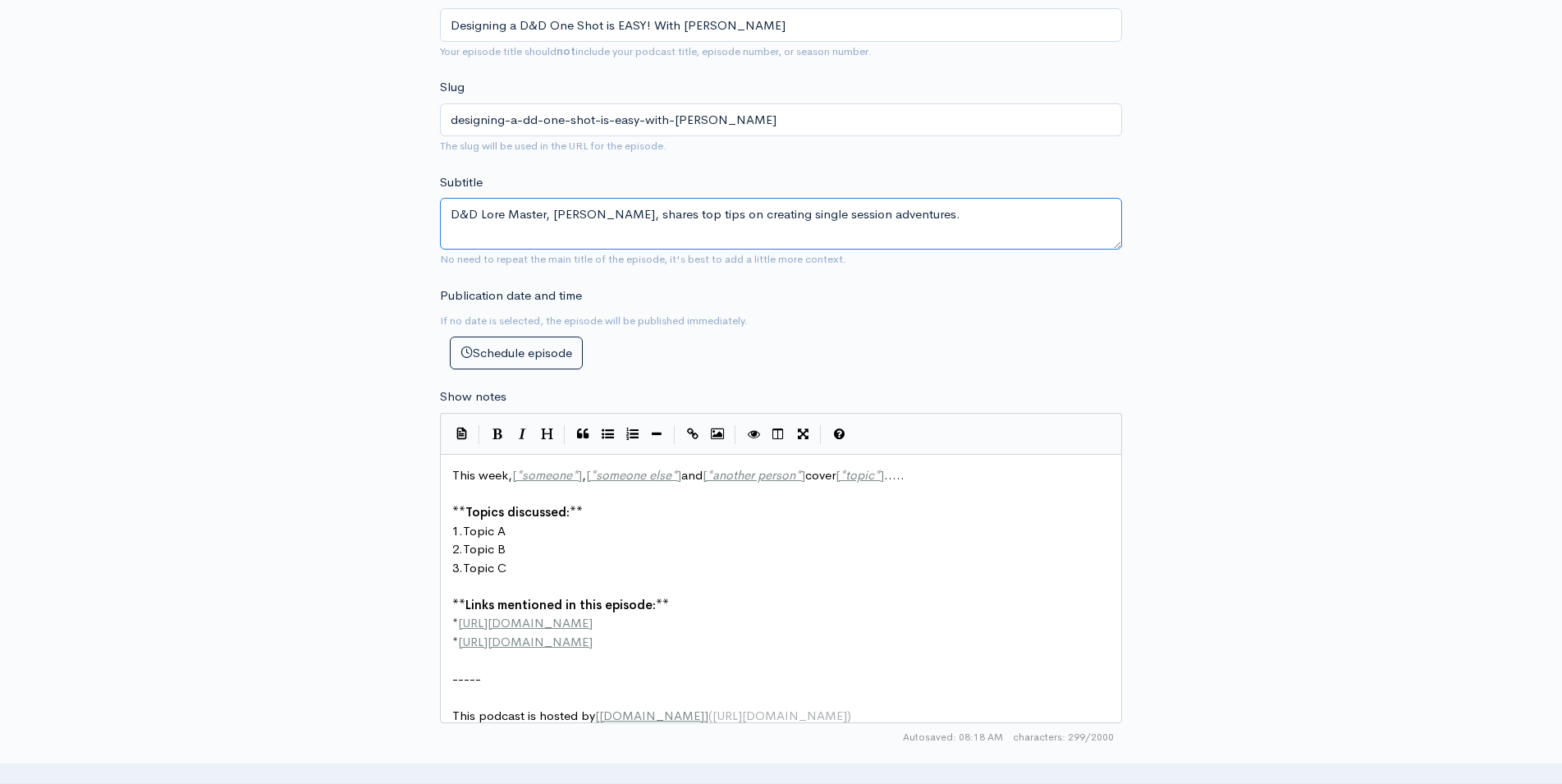
type textarea "D&D Lore Master, [PERSON_NAME], shares top tips on creating single session adve…"
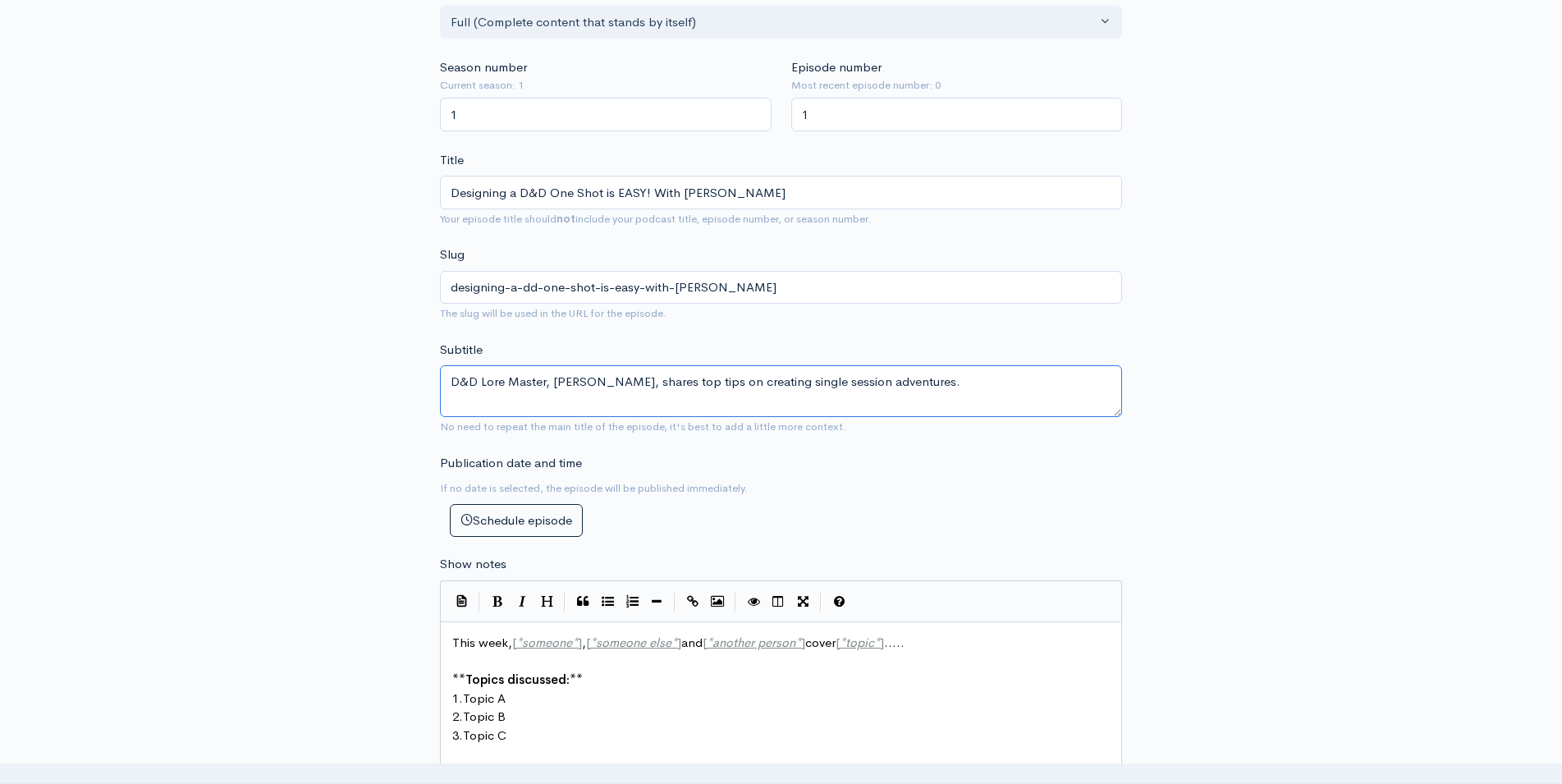
scroll to position [0, 0]
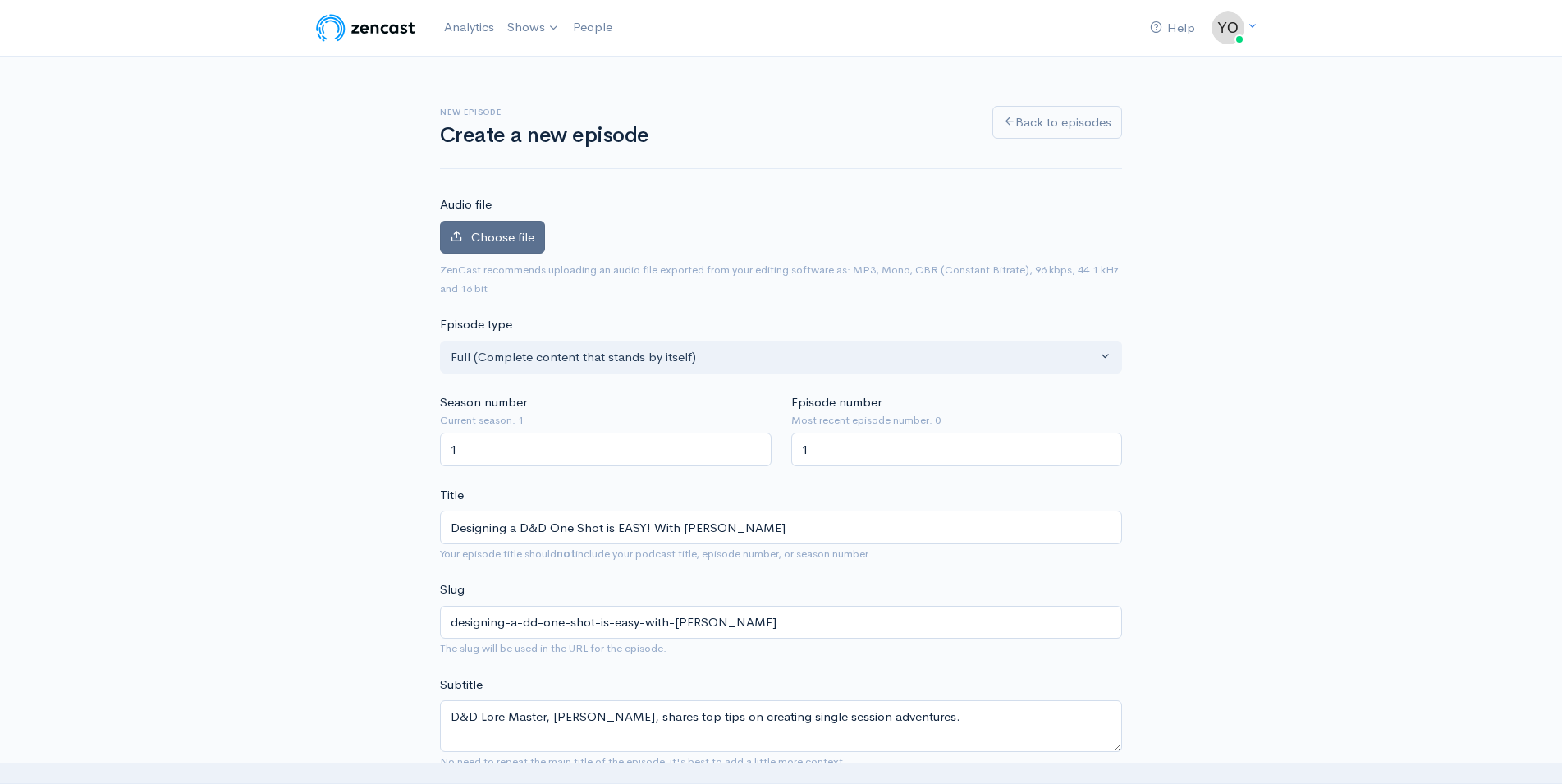
click at [500, 233] on span "Choose file" at bounding box center [502, 236] width 63 height 15
click at [0, 0] on input "Choose file" at bounding box center [0, 0] width 0 height 0
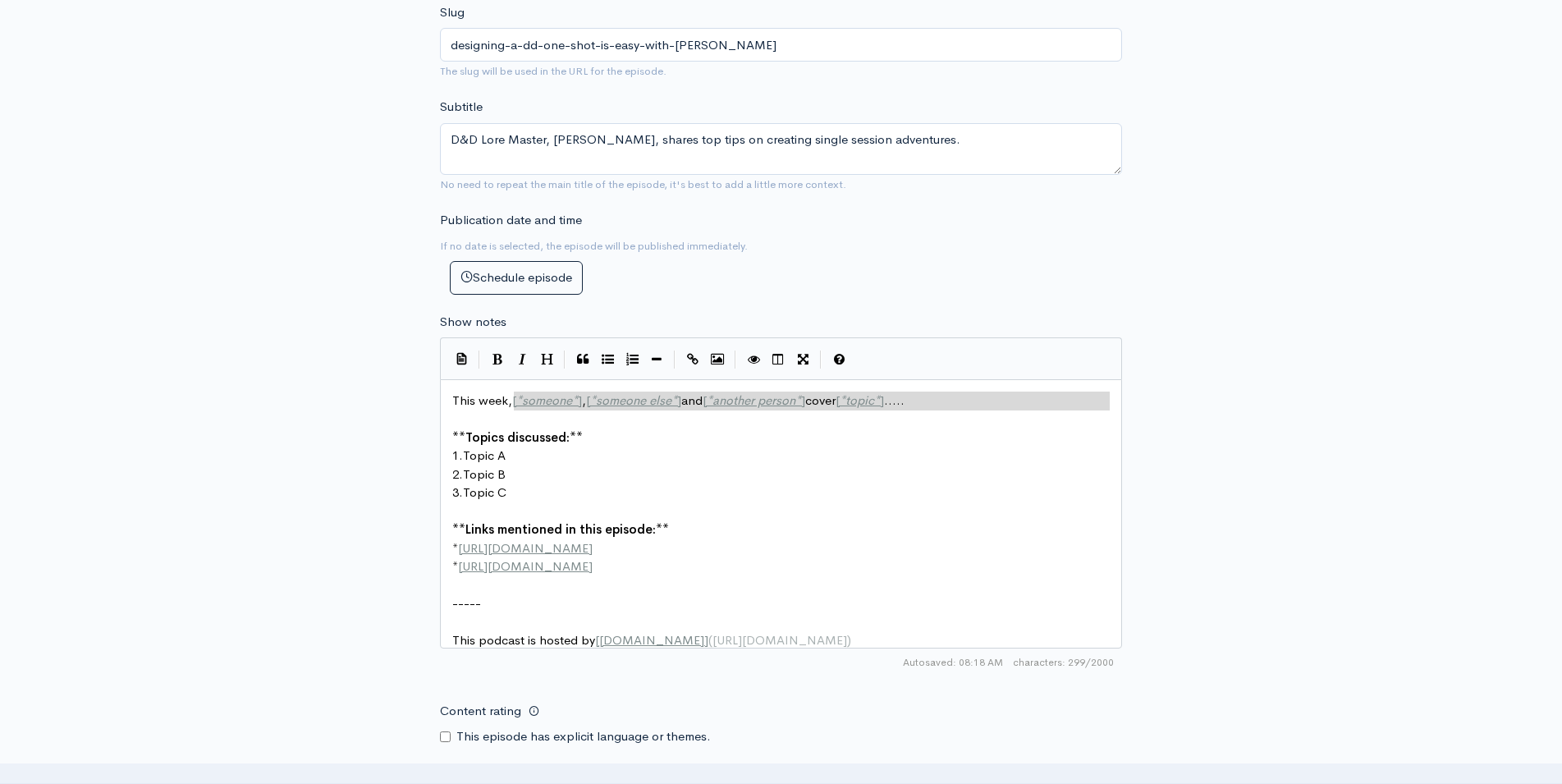
scroll to position [7, 407]
drag, startPoint x: 512, startPoint y: 391, endPoint x: 946, endPoint y: 397, distance: 434.0
type textarea "Dungeons and Dragons lore master [PERSON_NAME] sits down with [PERSON_NAME] to …"
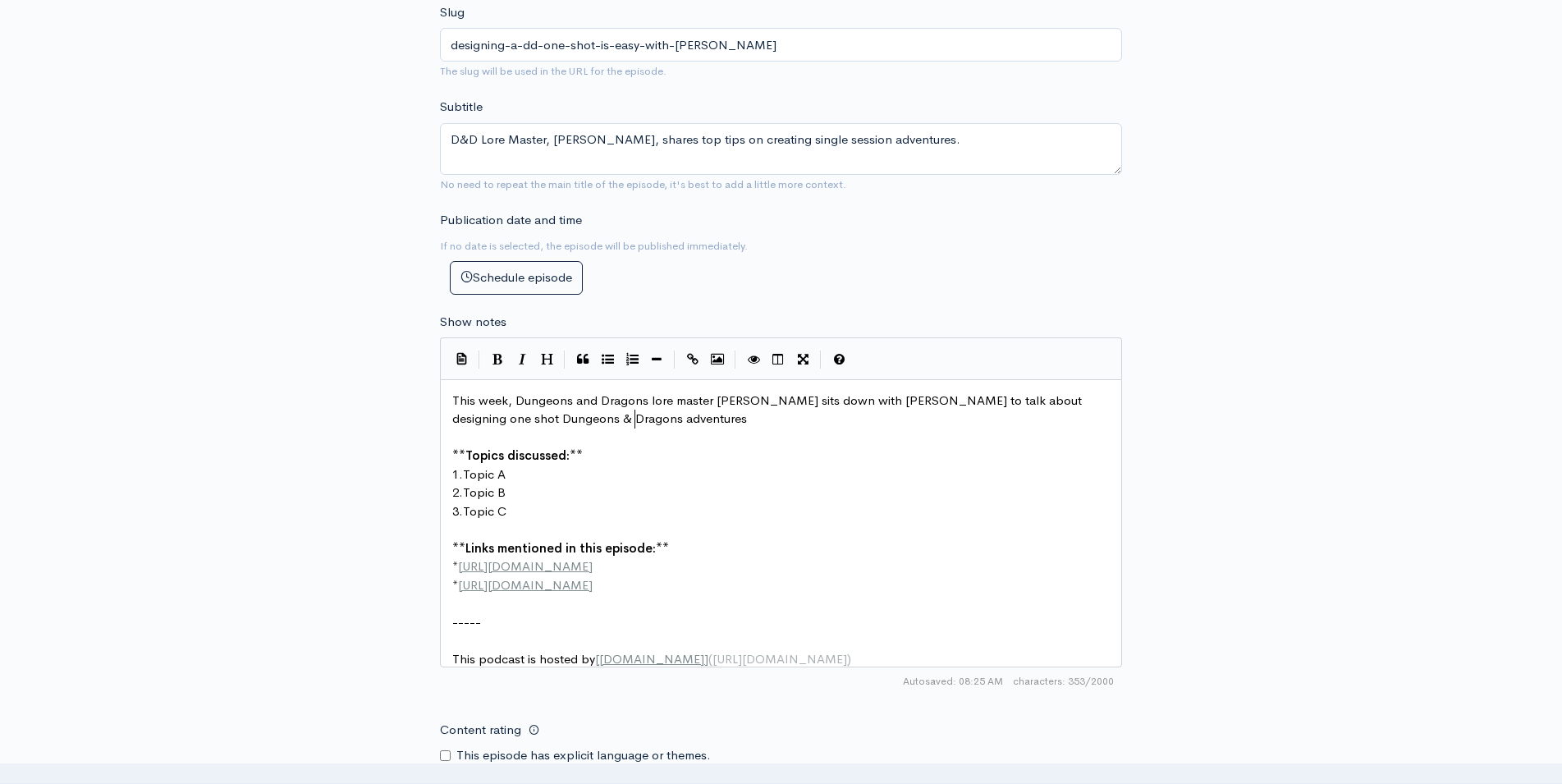
scroll to position [1, 353]
type textarea "talk about designing one shot Dungeons & Dragons adventures."
drag, startPoint x: 464, startPoint y: 460, endPoint x: 484, endPoint y: 461, distance: 20.0
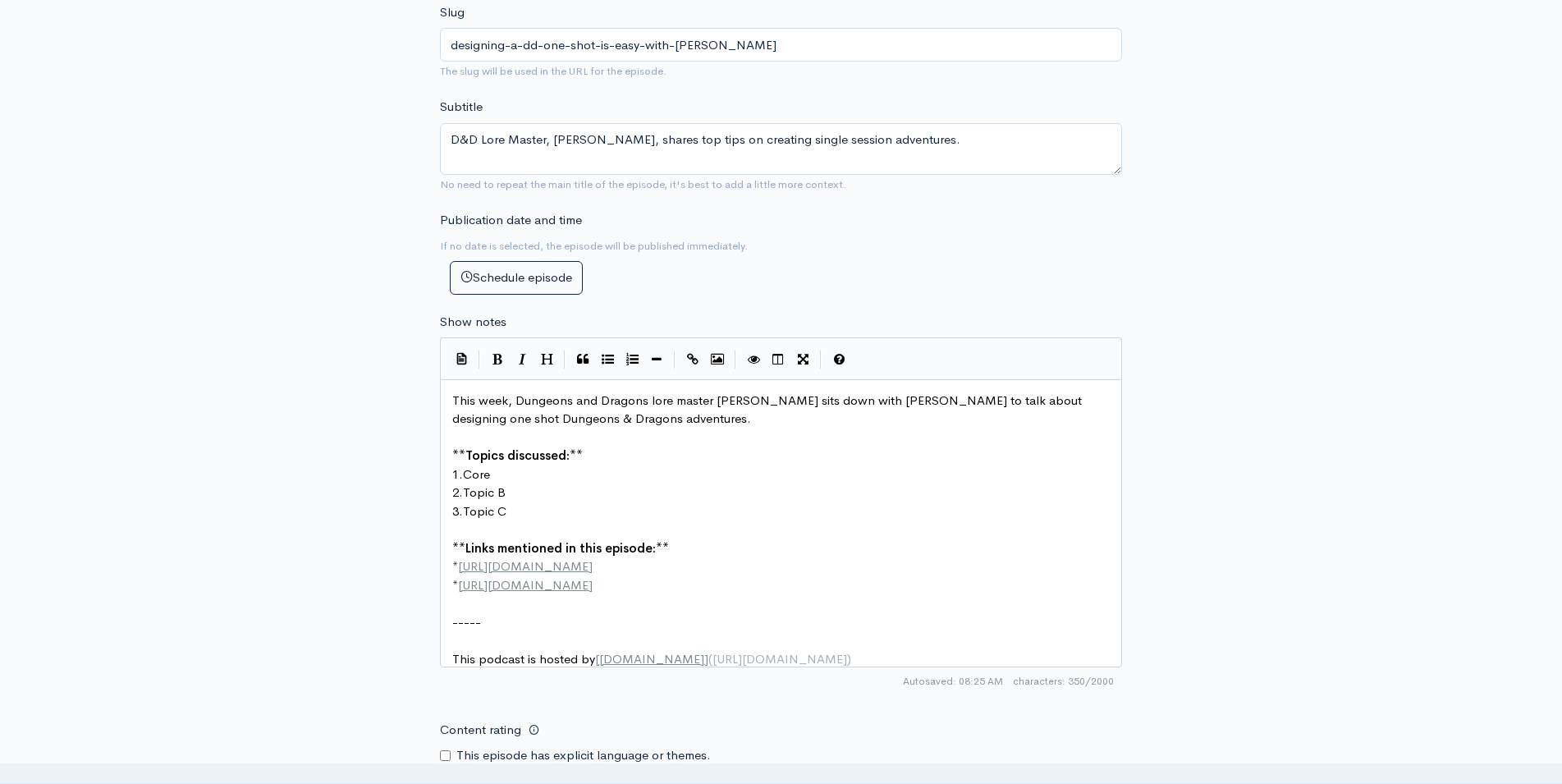
type textarea "Core"
type textarea "Core, easy structure for the advenutr"
type textarea "ture"
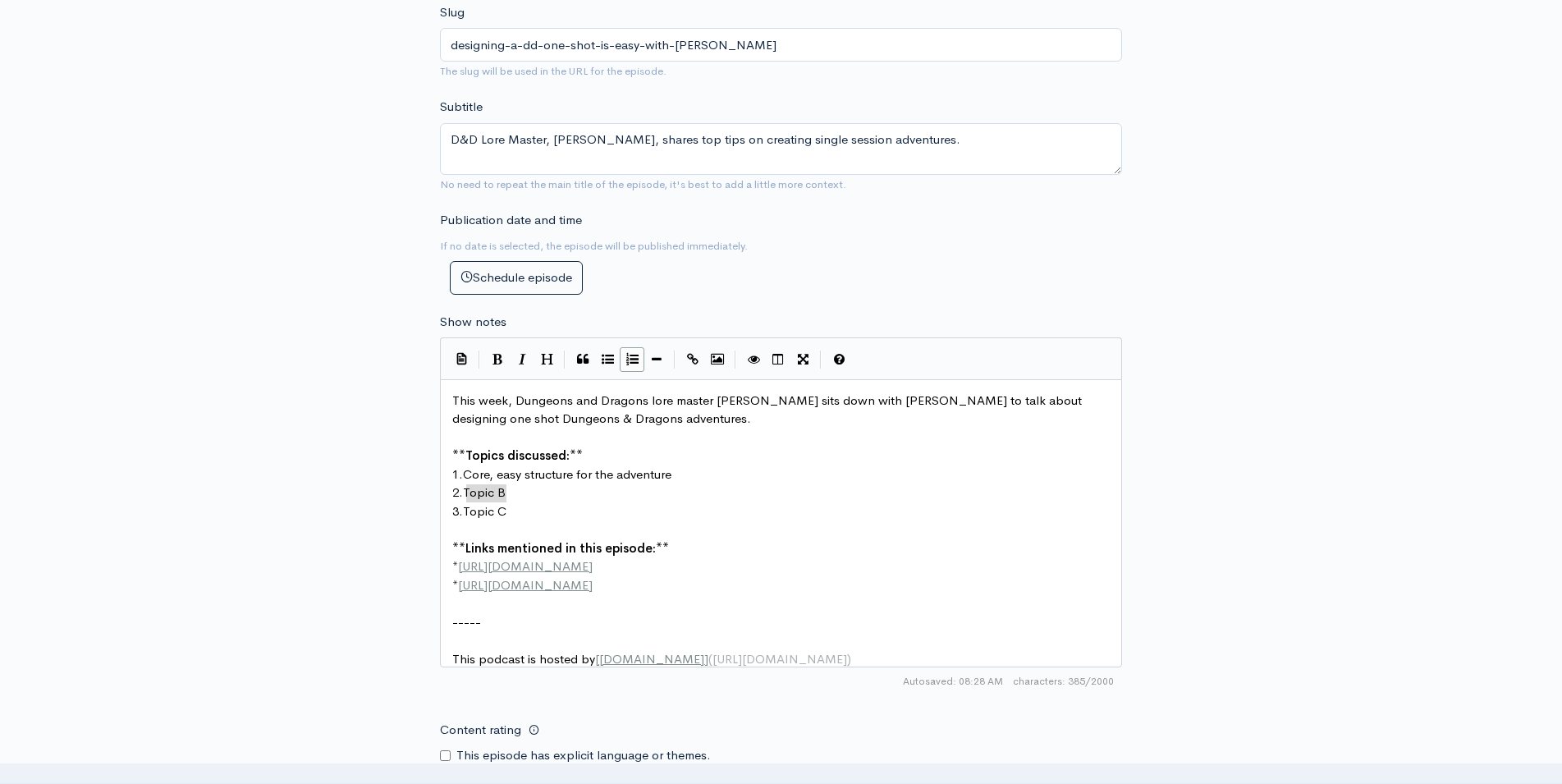
scroll to position [1, 41]
drag, startPoint x: 465, startPoint y: 480, endPoint x: 504, endPoint y: 482, distance: 39.1
type textarea "How to dic"
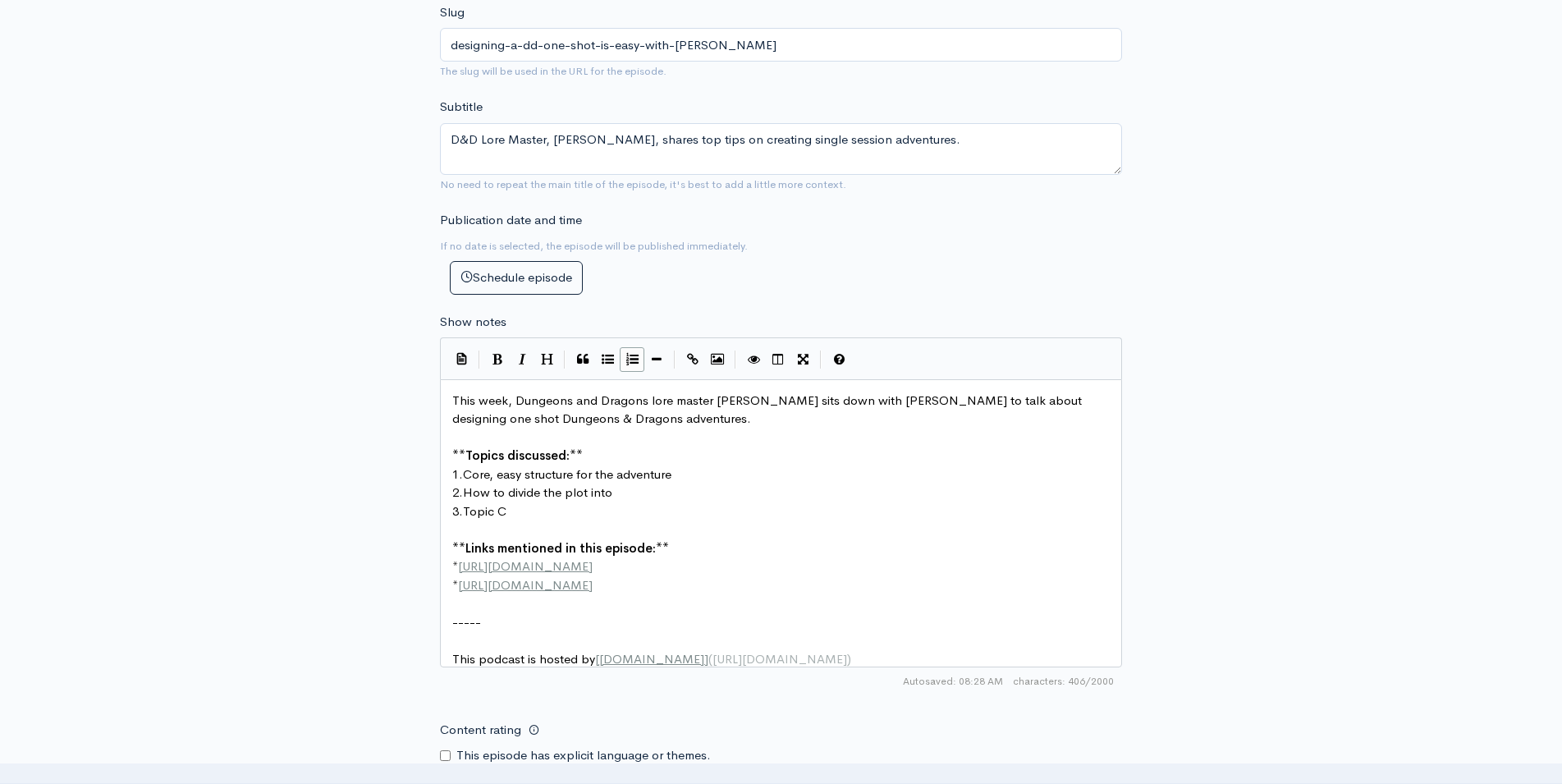
type textarea "vide the plot into 4"
type textarea "four dynamic scenes."
type textarea "Topic"
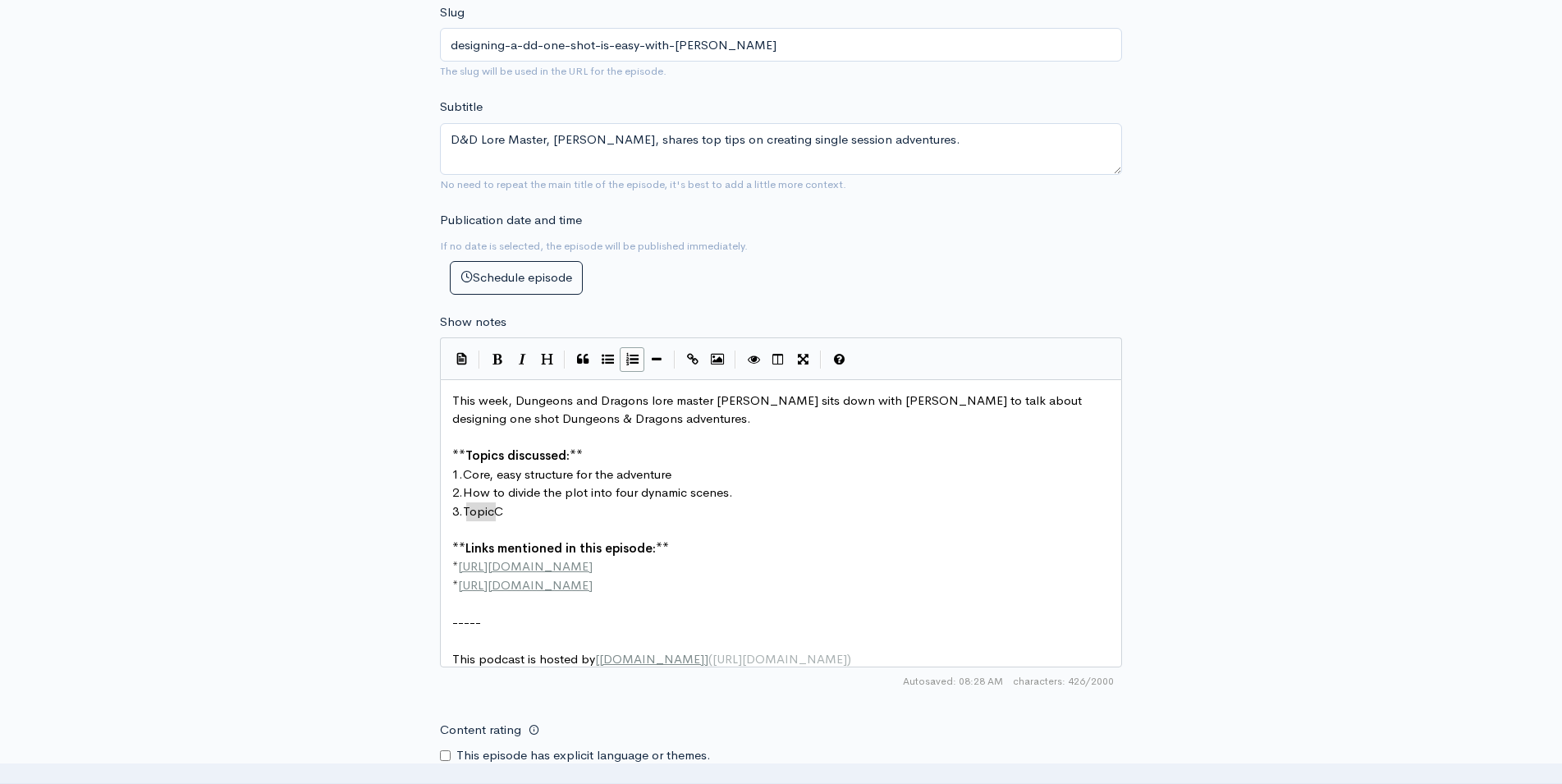
scroll to position [1, 30]
drag, startPoint x: 469, startPoint y: 497, endPoint x: 498, endPoint y: 499, distance: 29.1
drag, startPoint x: 578, startPoint y: 443, endPoint x: 445, endPoint y: 436, distance: 133.2
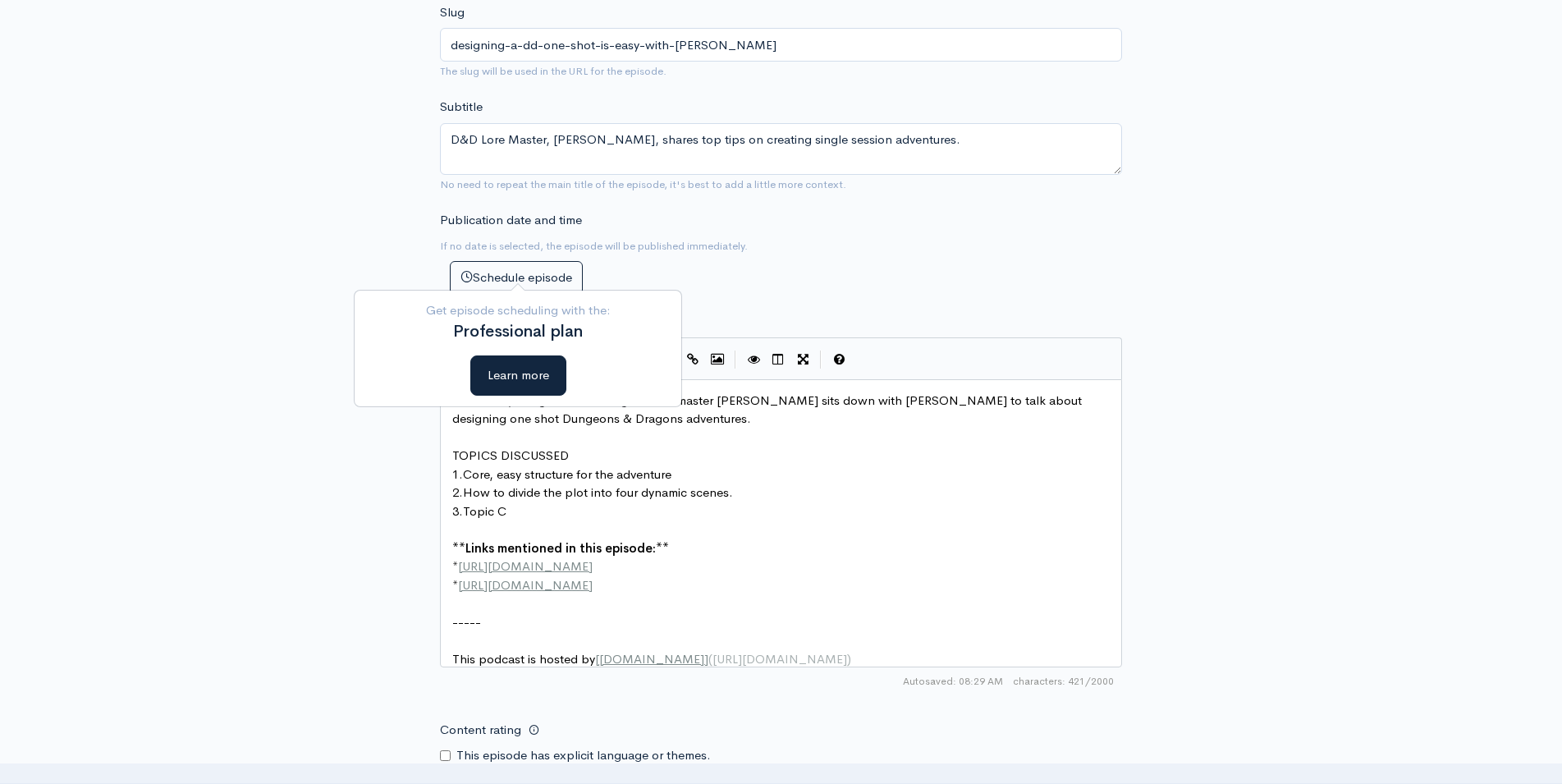
type textarea "TOPICS DISCUSSED"
click at [604, 466] on span "Core, easy structure for the adventure" at bounding box center [566, 473] width 209 height 15
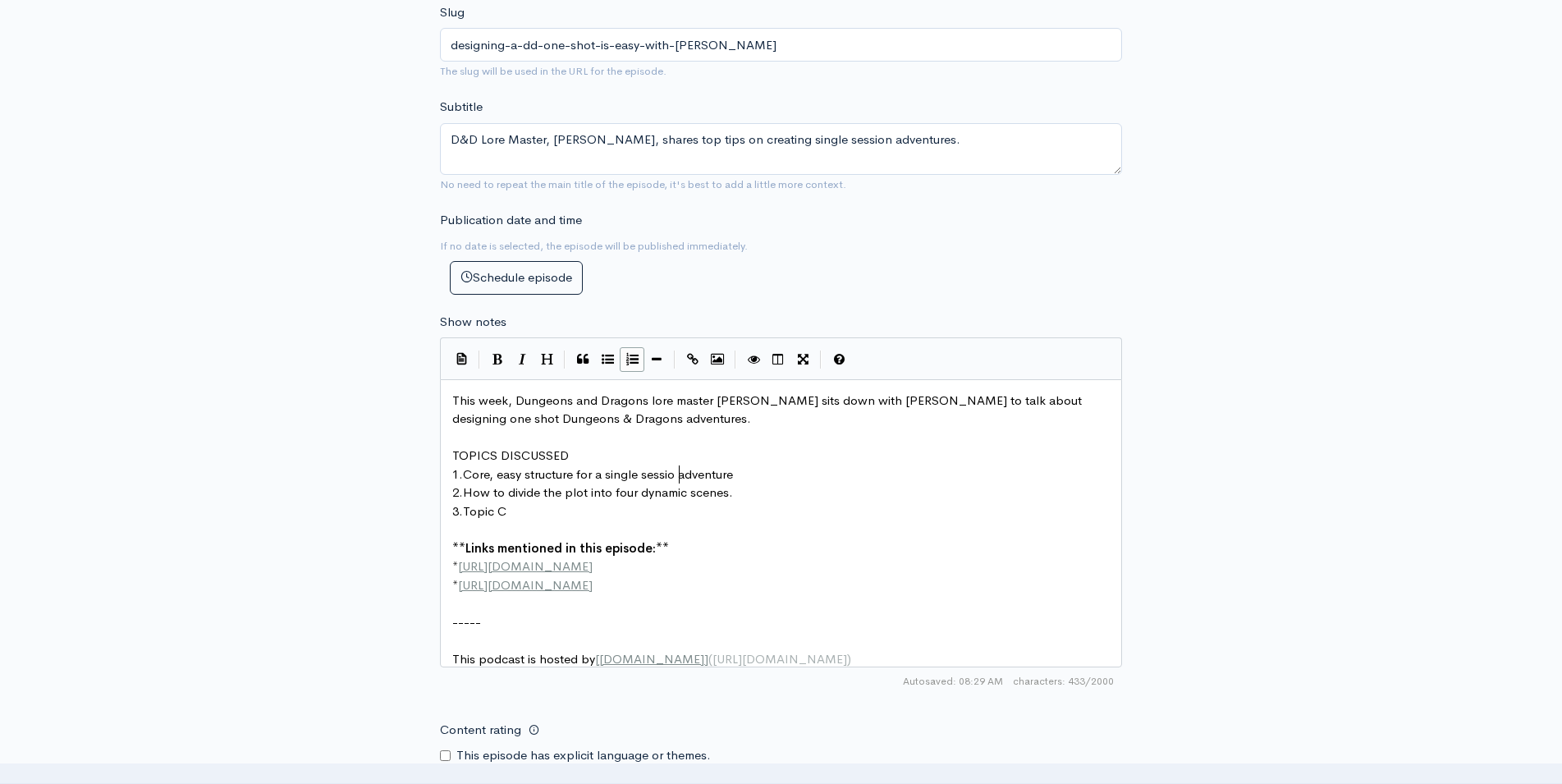
type textarea "a single session"
click at [588, 484] on span "How to divide the plot into four dynamic scenes." at bounding box center [597, 491] width 270 height 15
type textarea "of a one shot"
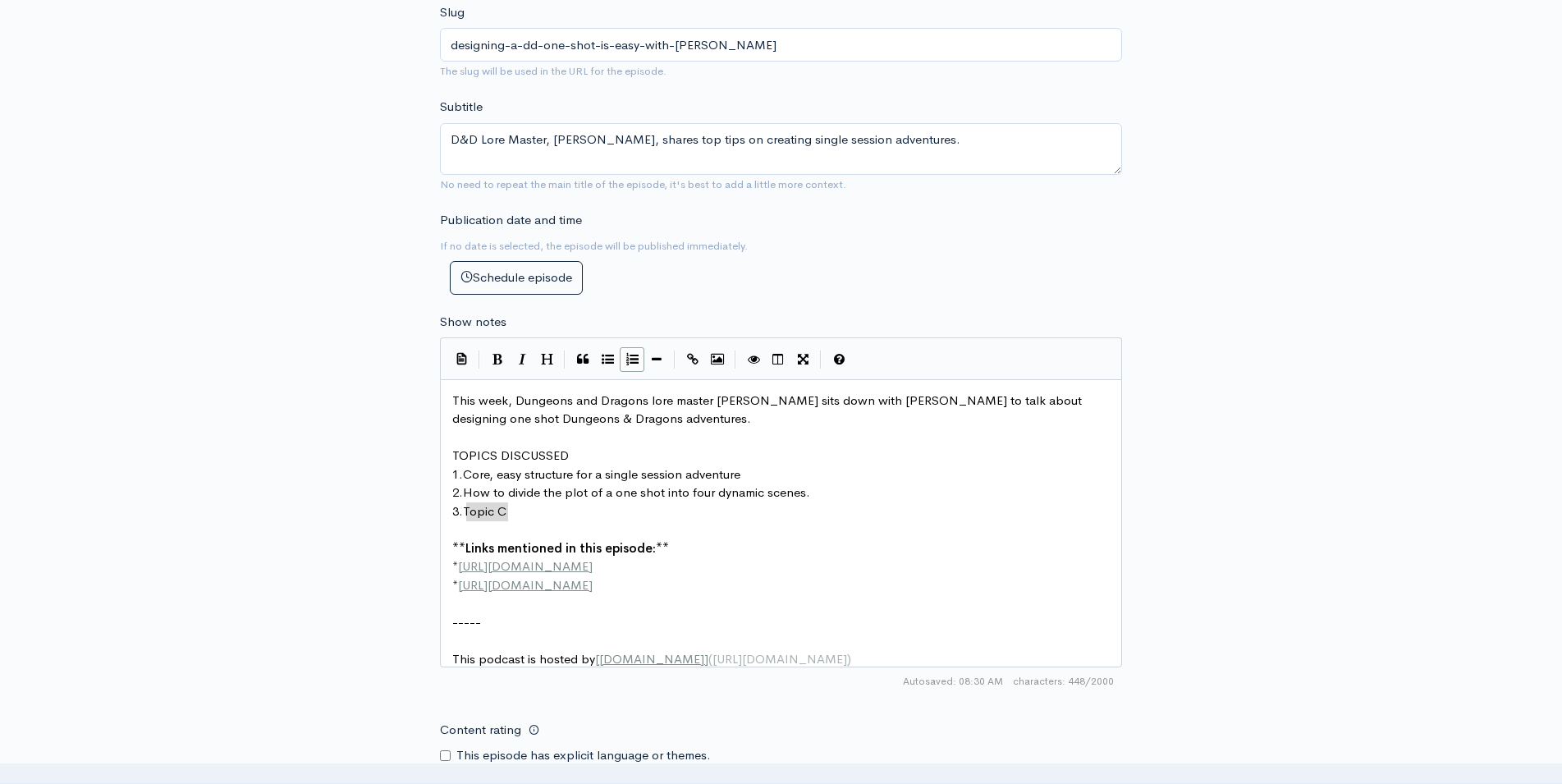
scroll to position [1, 42]
drag, startPoint x: 467, startPoint y: 499, endPoint x: 506, endPoint y: 499, distance: 39.0
type textarea "Regular segma"
type textarea "ent challenge"
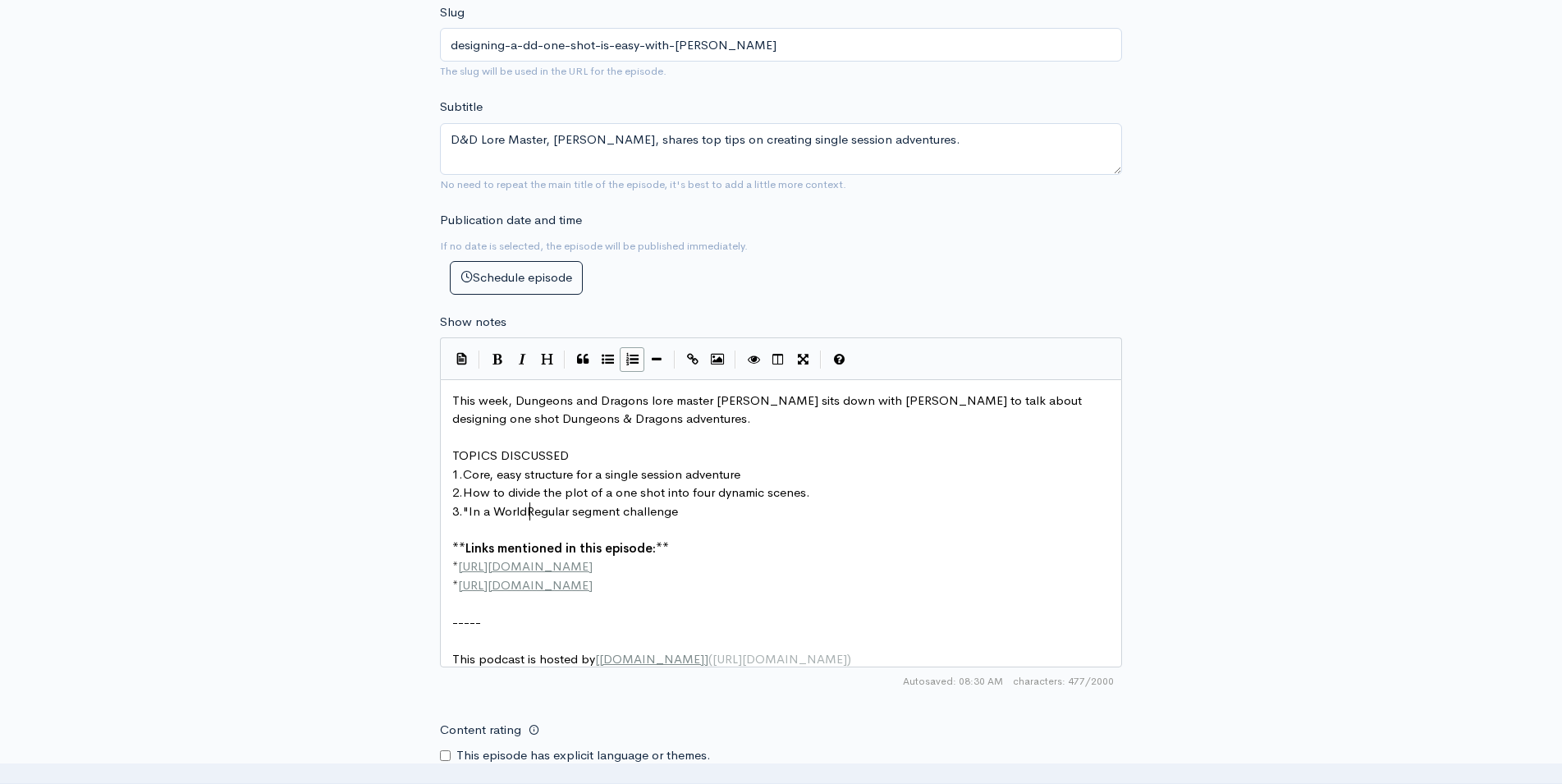
scroll to position [1, 66]
type textarea ""In a World ""
type textarea """
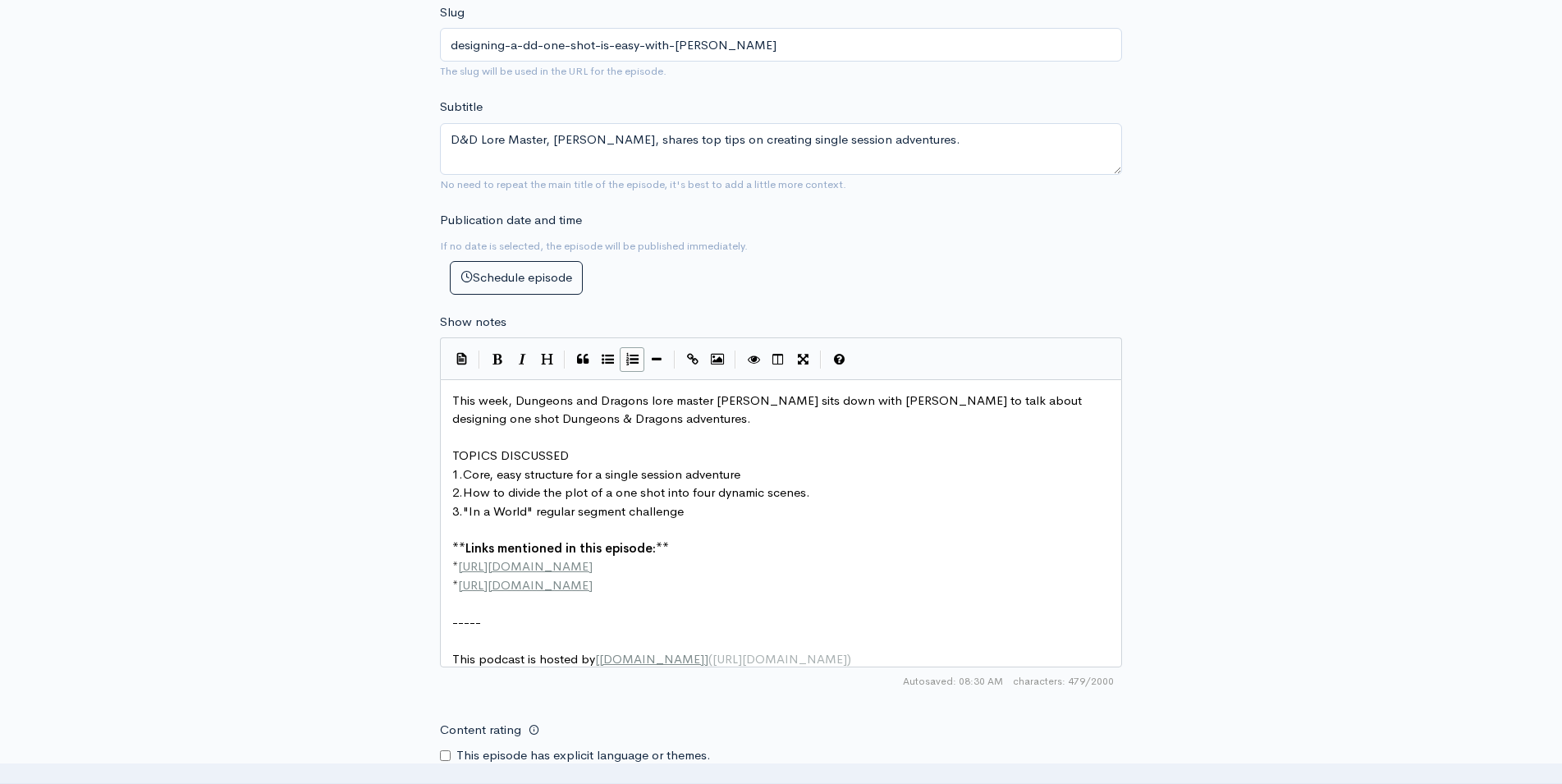
type textarea "r"
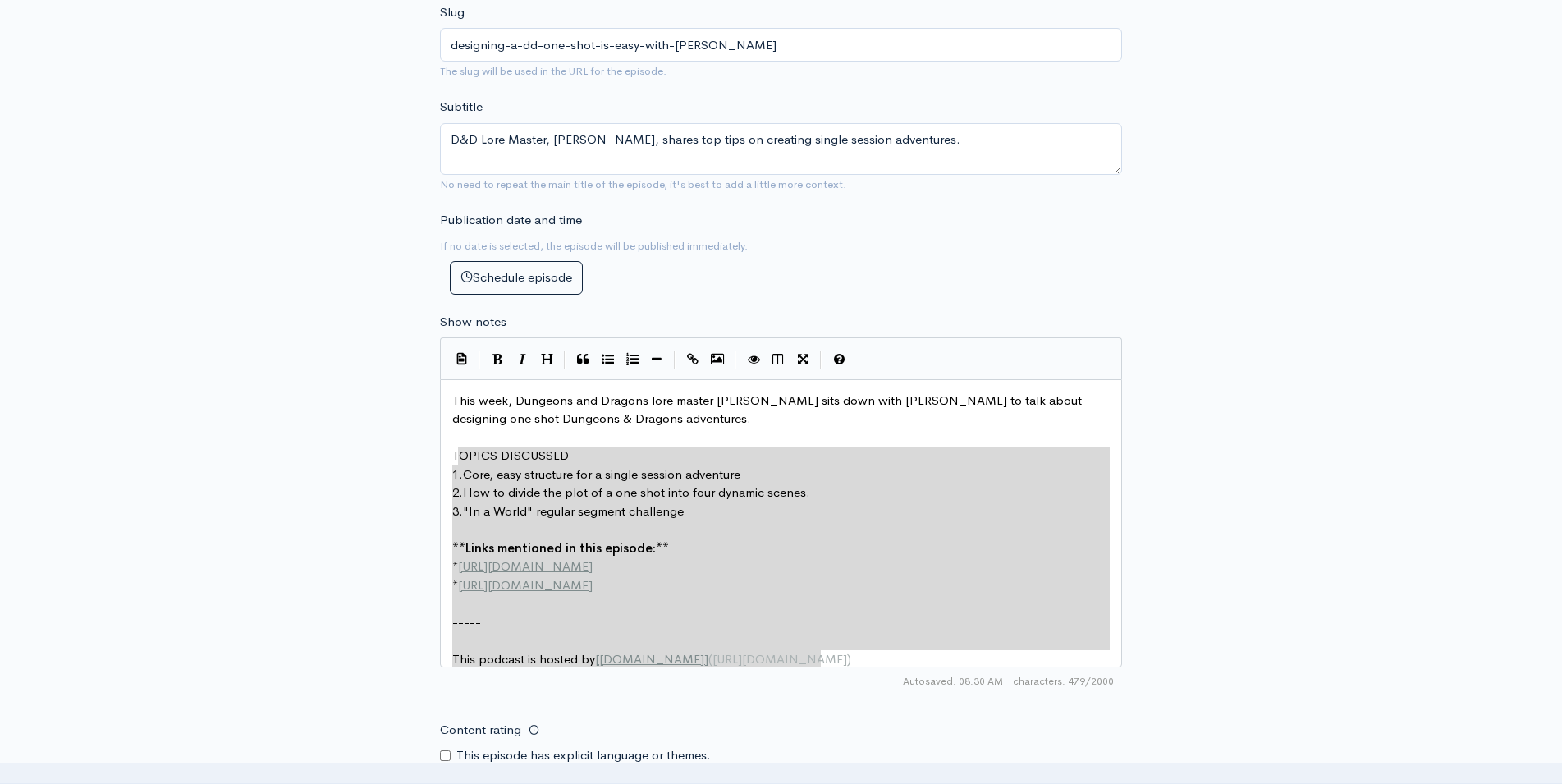
type textarea "TOPICS DISCUSSED 1. Core, easy structure for a single session adventure 2. How …"
drag, startPoint x: 837, startPoint y: 649, endPoint x: 453, endPoint y: 446, distance: 434.4
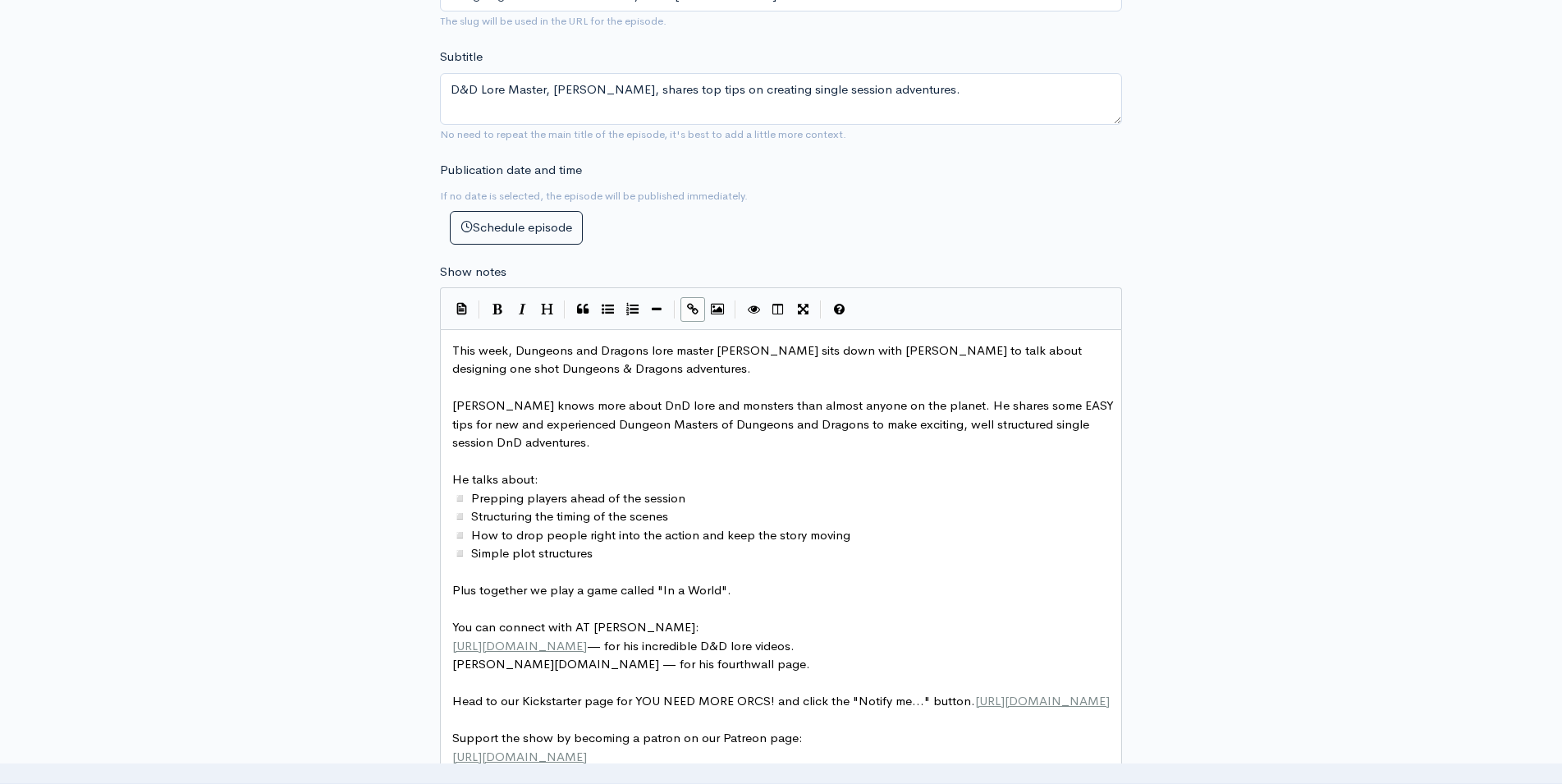
click at [453, 471] on span "He talks about:" at bounding box center [495, 478] width 86 height 15
type textarea "top"
type textarea "TOPICS COVERED"
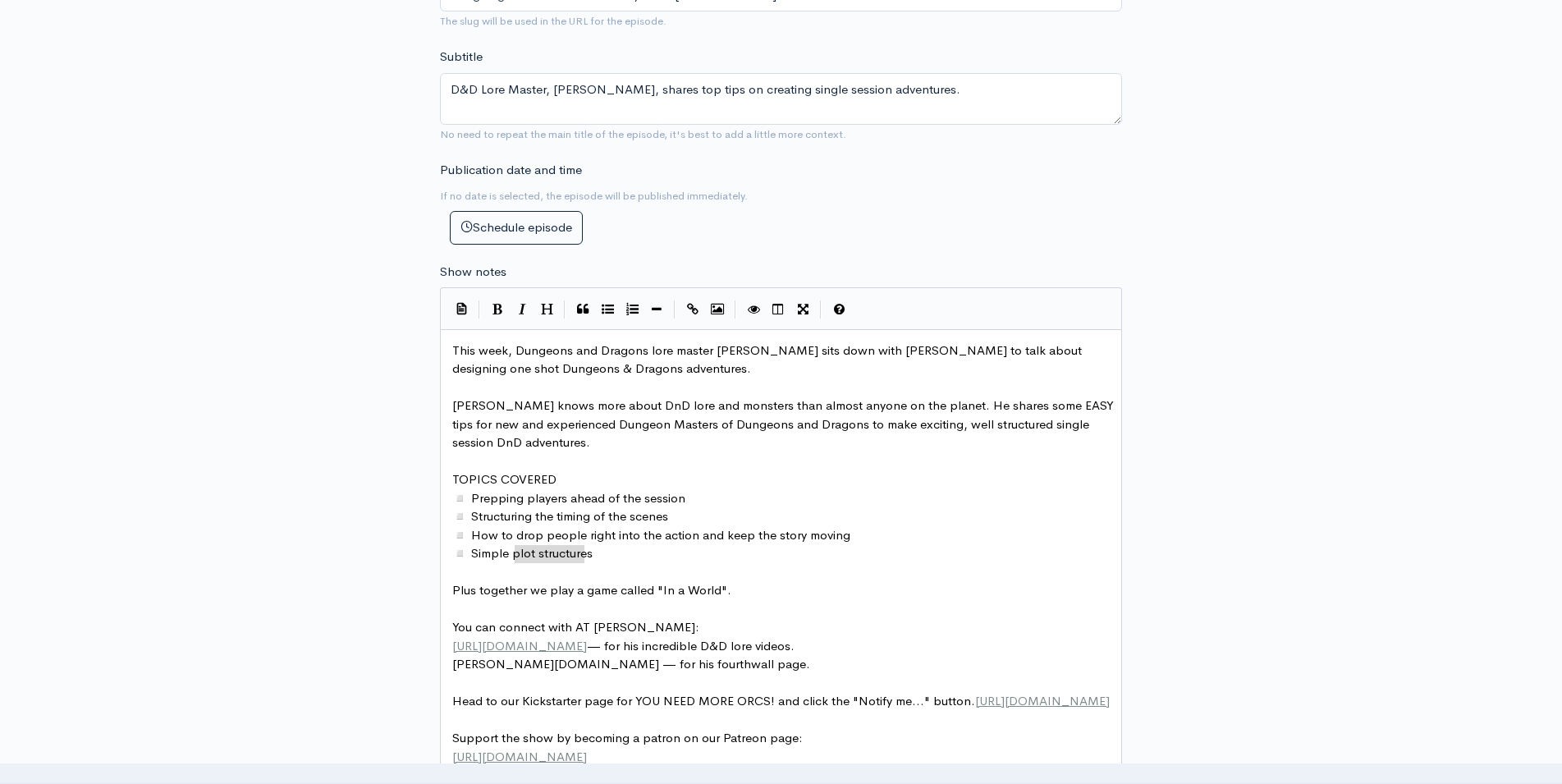
scroll to position [1, 80]
drag, startPoint x: 589, startPoint y: 543, endPoint x: 511, endPoint y: 547, distance: 78.1
type textarea "4"
type textarea "FOUR SCEN"
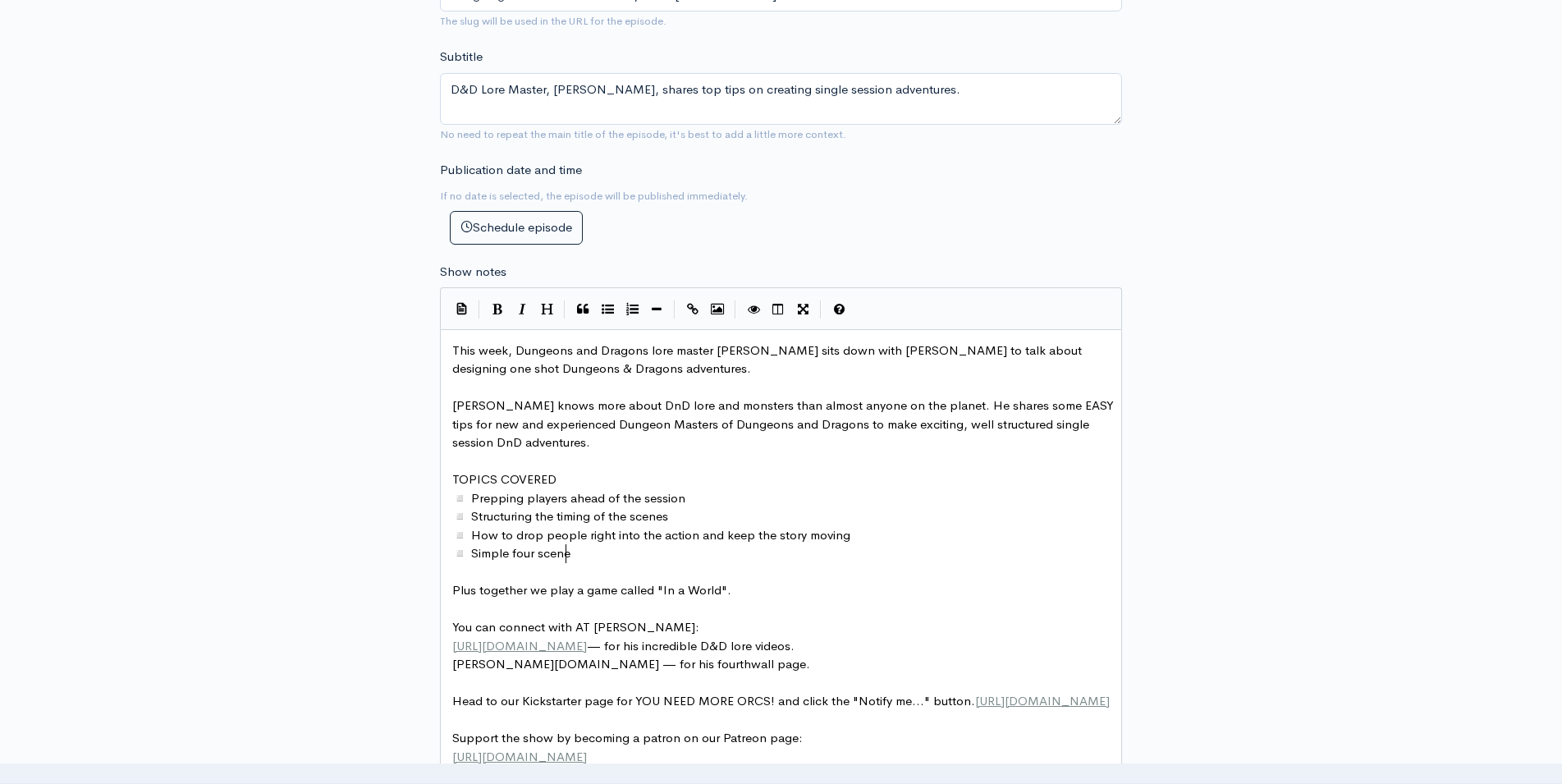
type textarea "four scene f"
type textarea "plot structure to div"
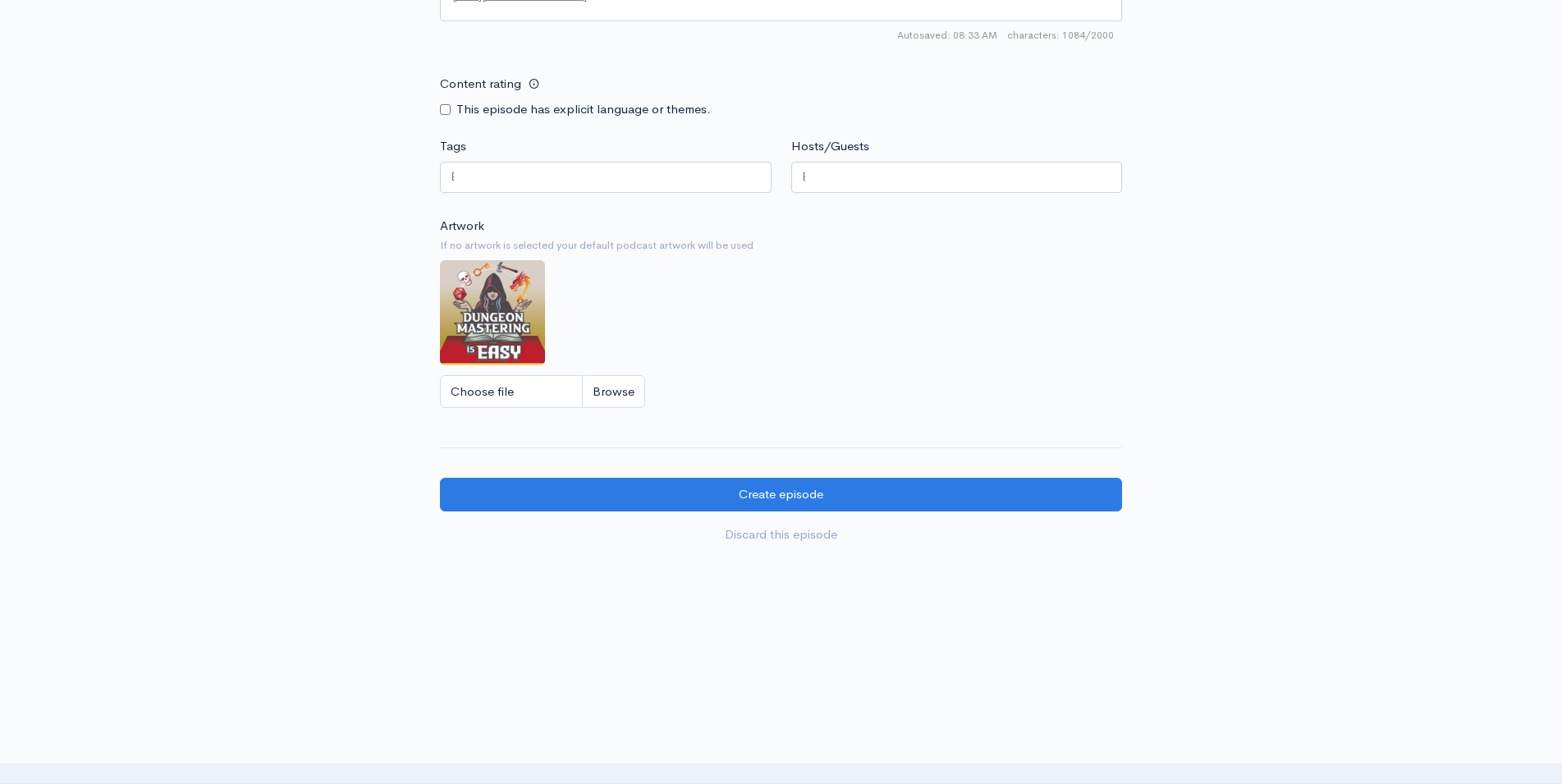
scroll to position [1483, 0]
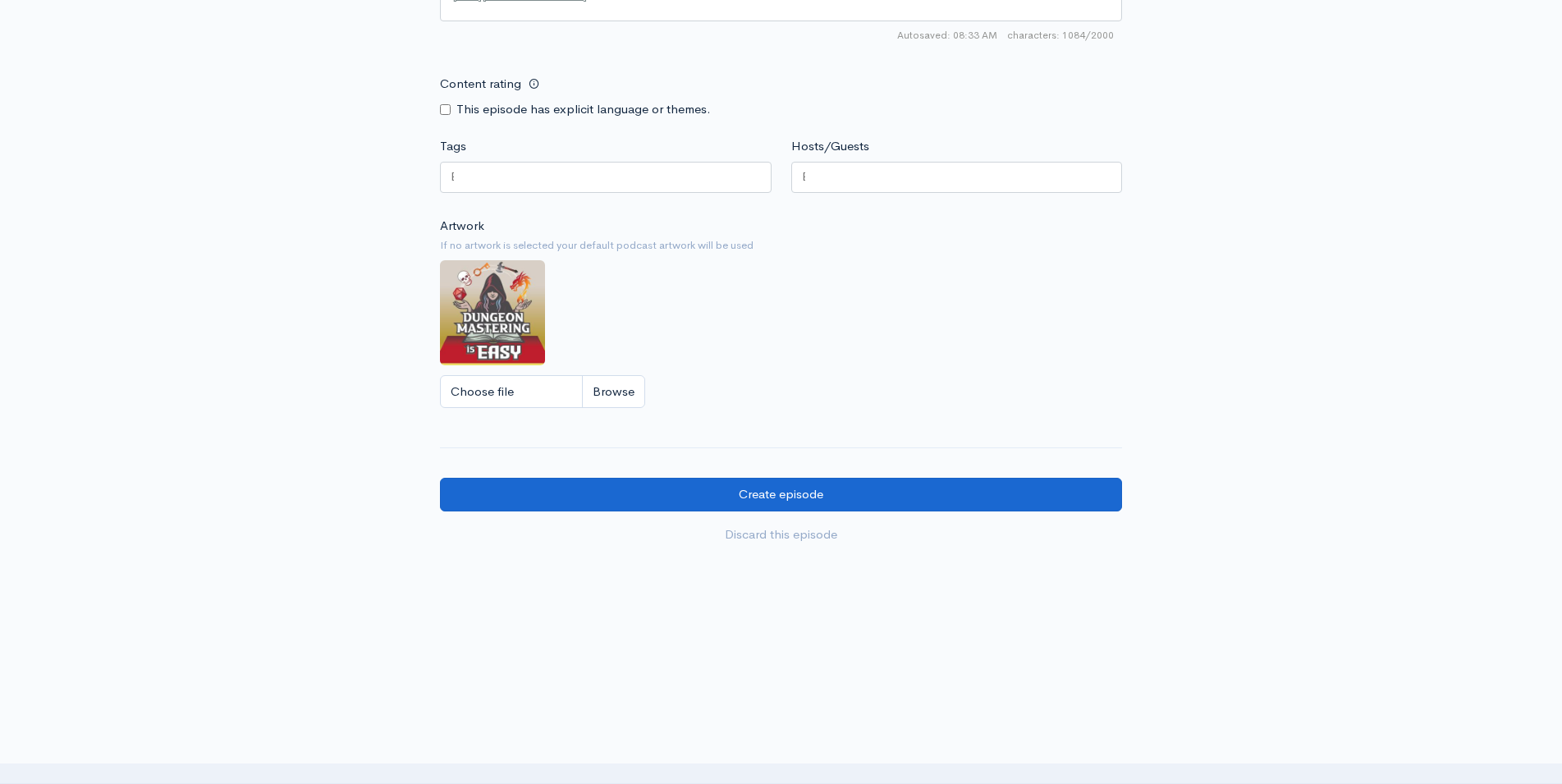
type textarea "that drives the story forward"
click at [780, 494] on input "Create episode" at bounding box center [781, 494] width 682 height 33
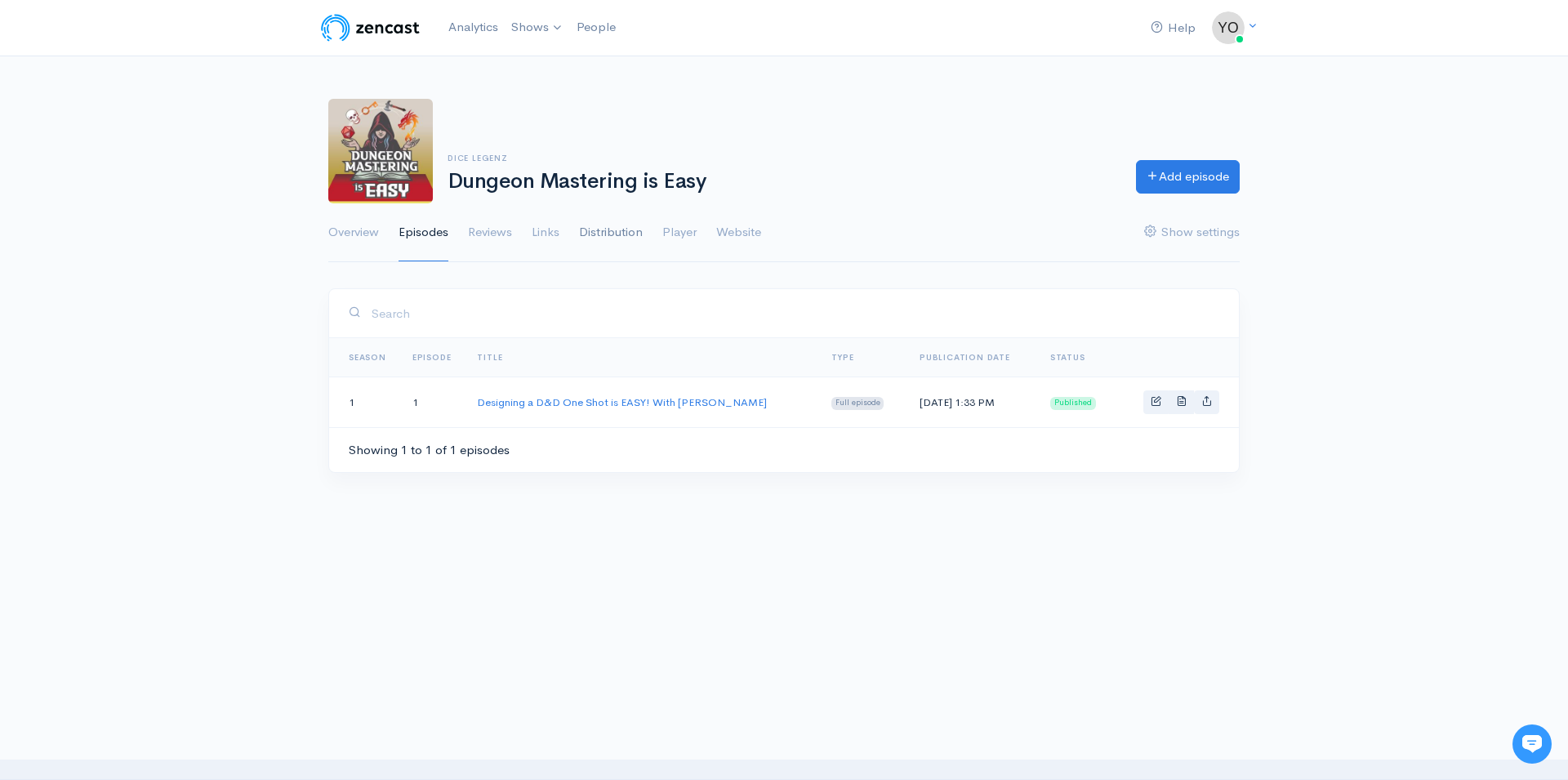
click at [604, 236] on link "Distribution" at bounding box center [610, 232] width 64 height 58
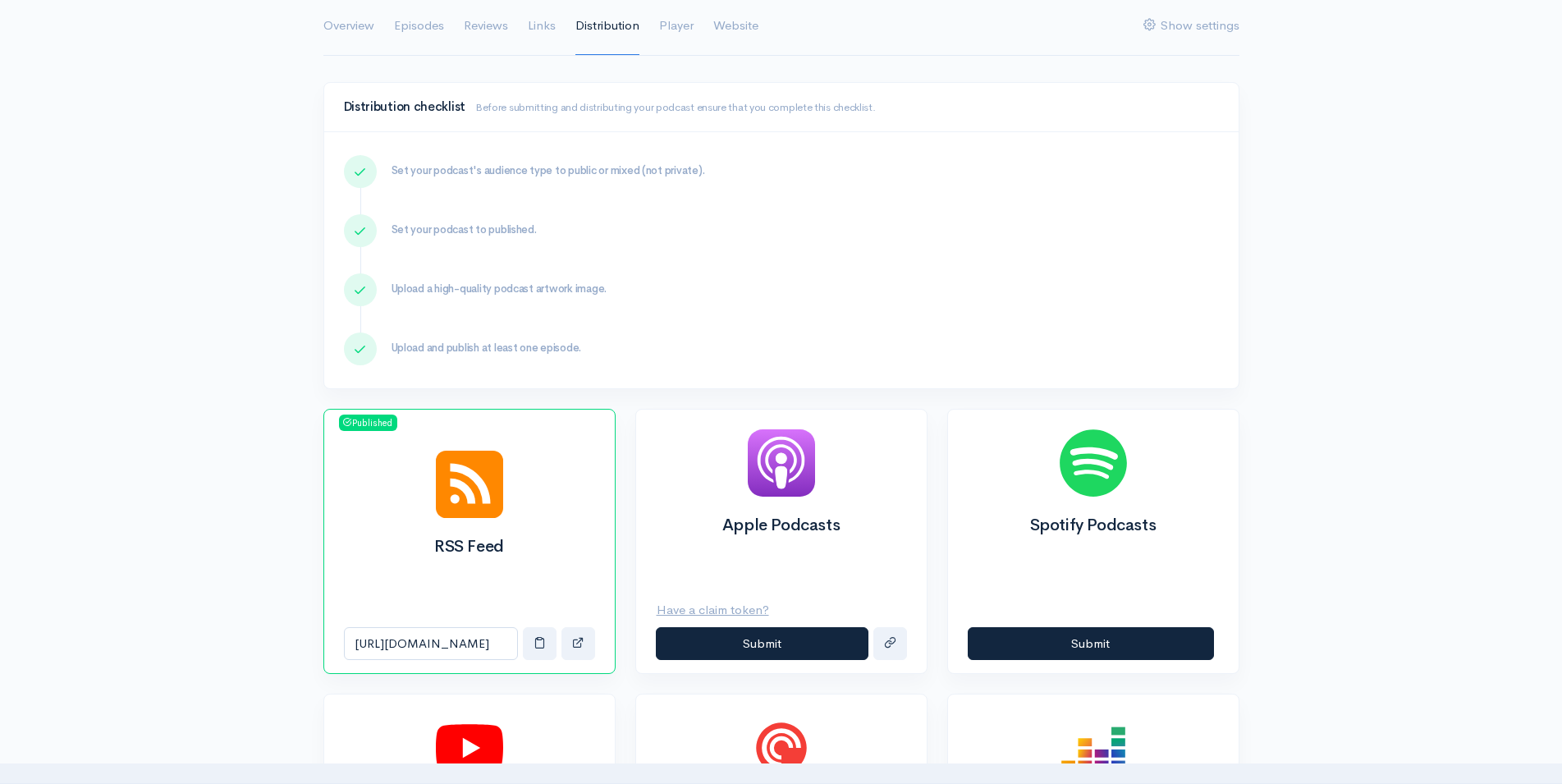
scroll to position [251, 0]
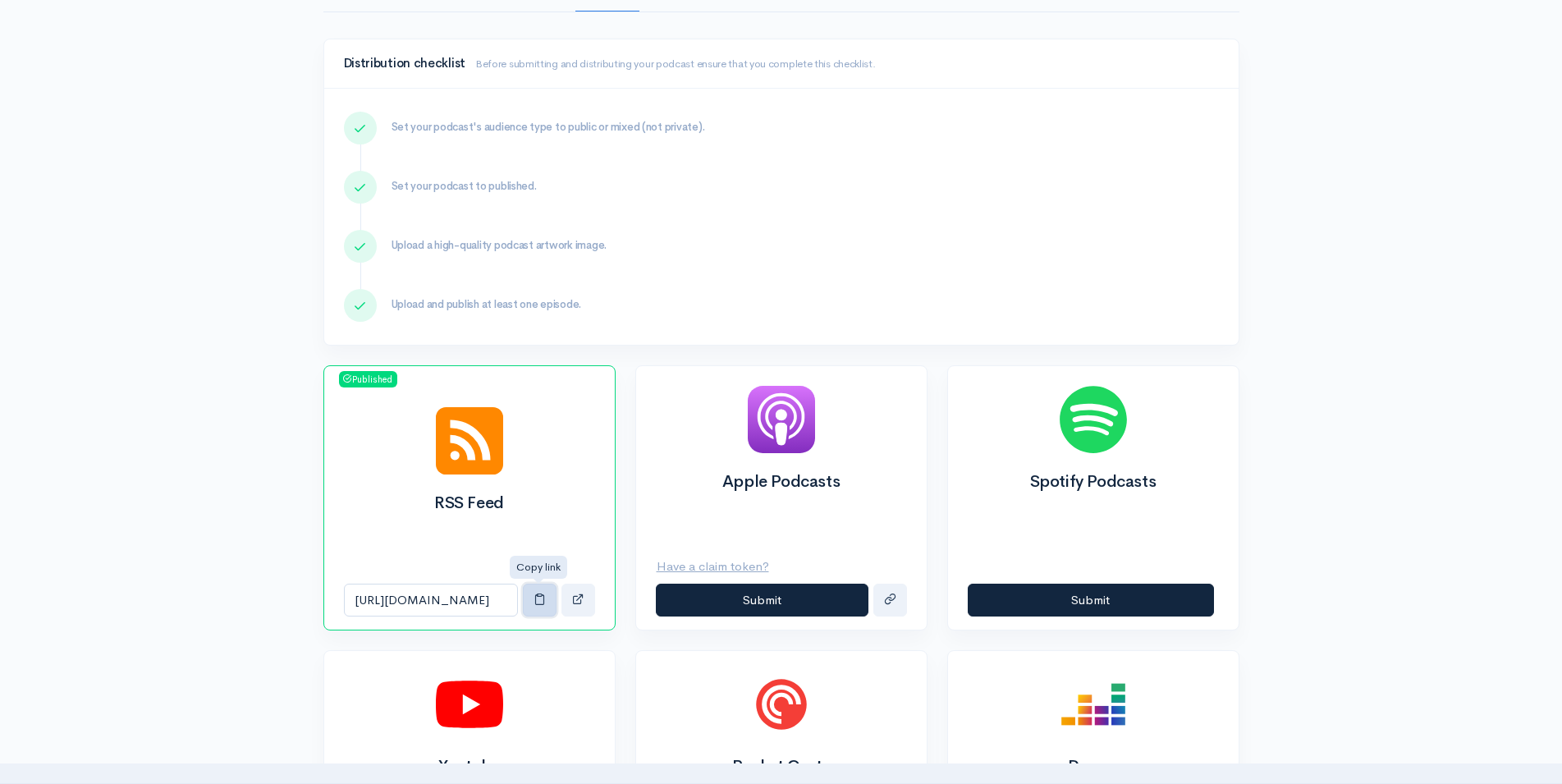
click at [538, 596] on span "button" at bounding box center [539, 599] width 13 height 13
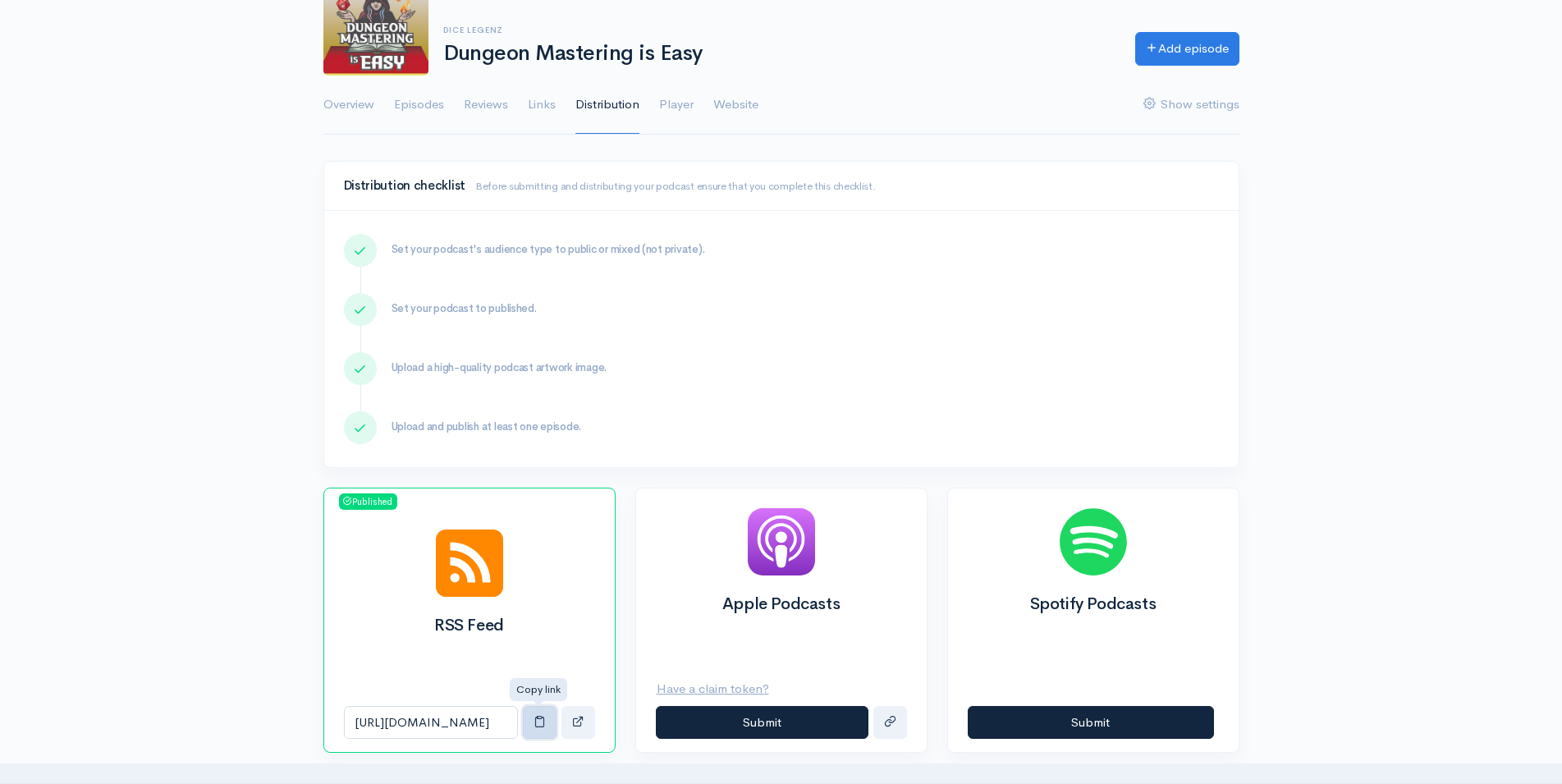
scroll to position [335, 0]
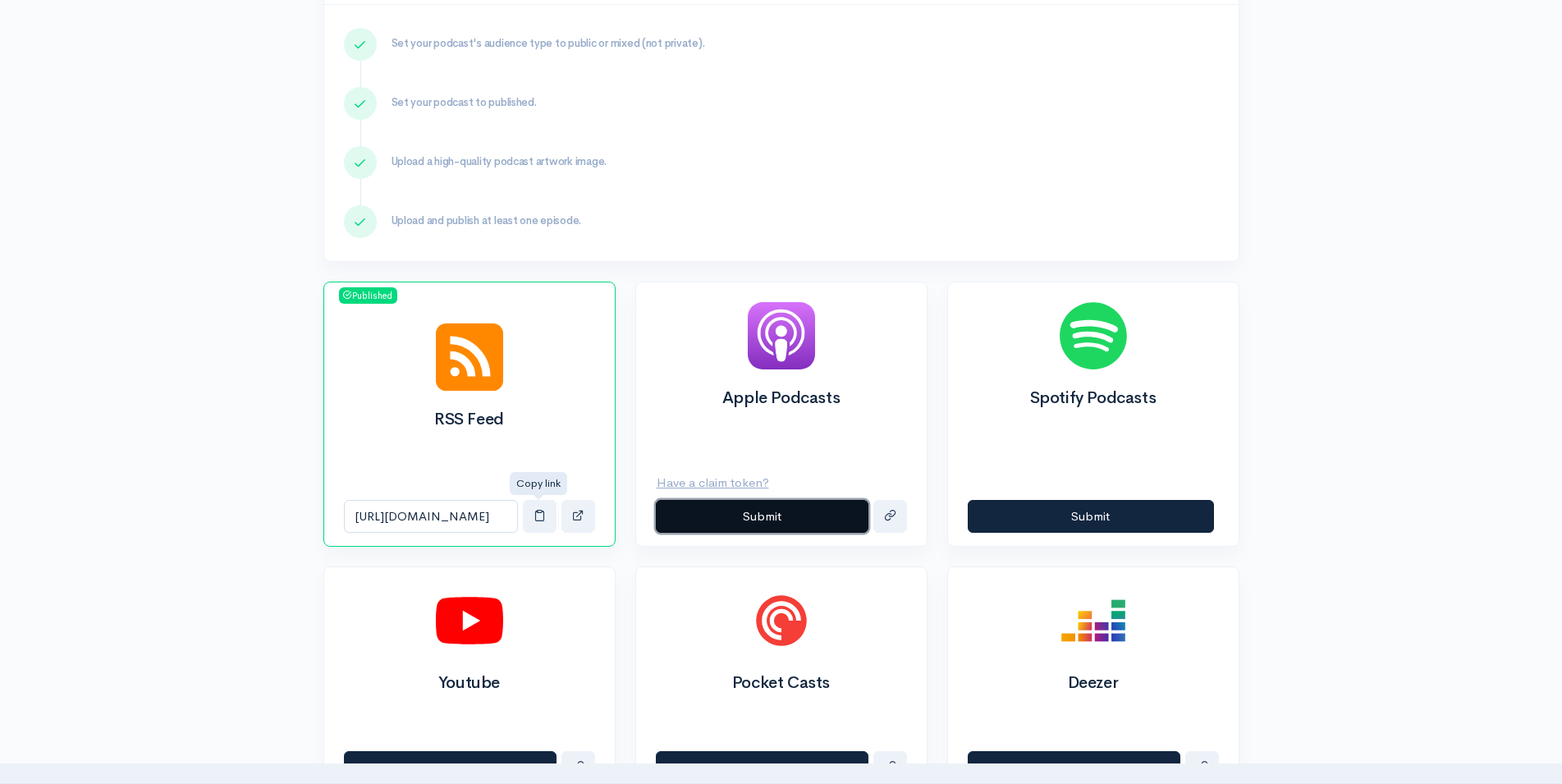
click at [773, 518] on button "Submit" at bounding box center [762, 516] width 212 height 33
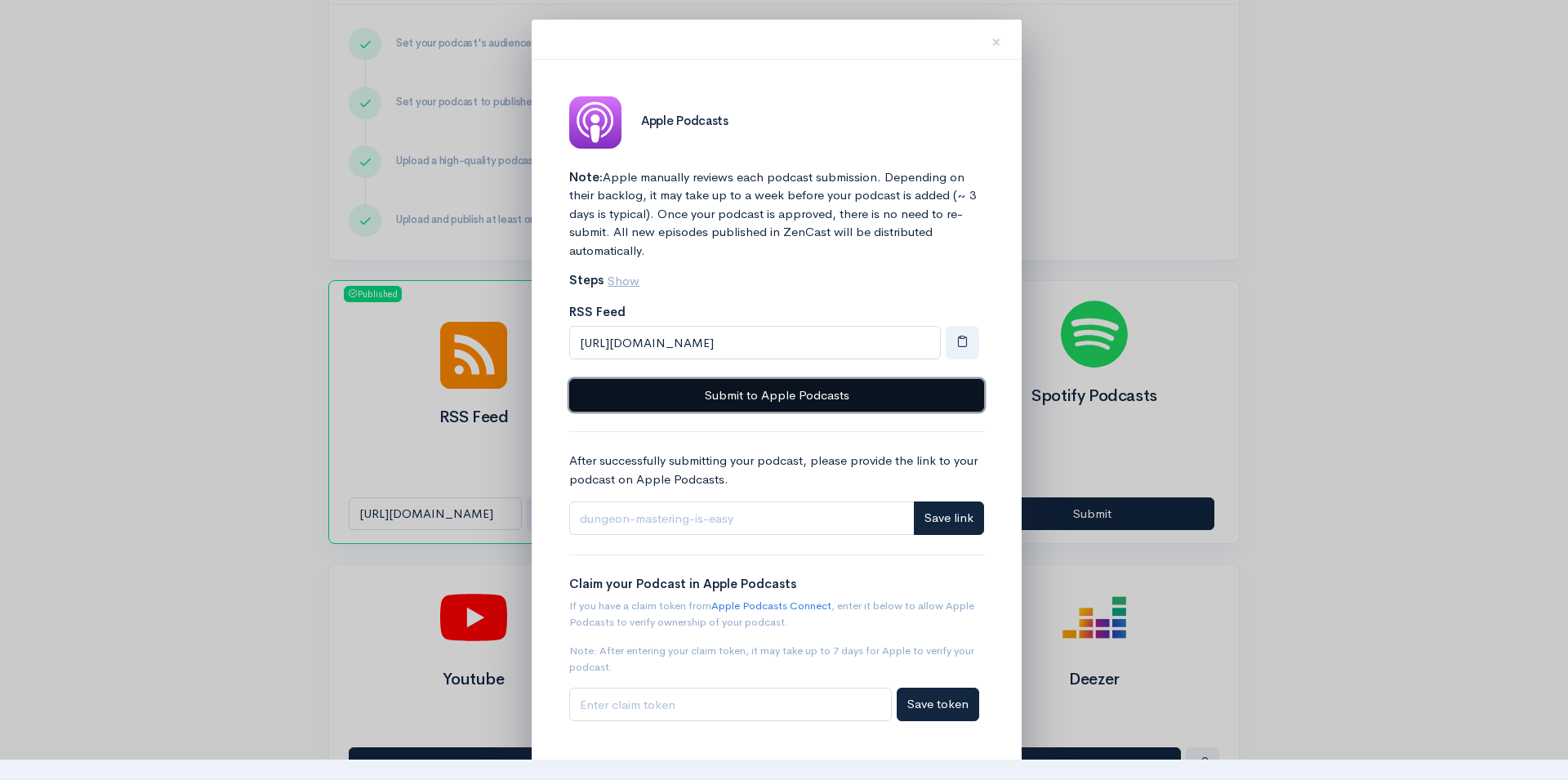
click at [777, 394] on button "Submit to Apple Podcasts" at bounding box center [776, 395] width 414 height 33
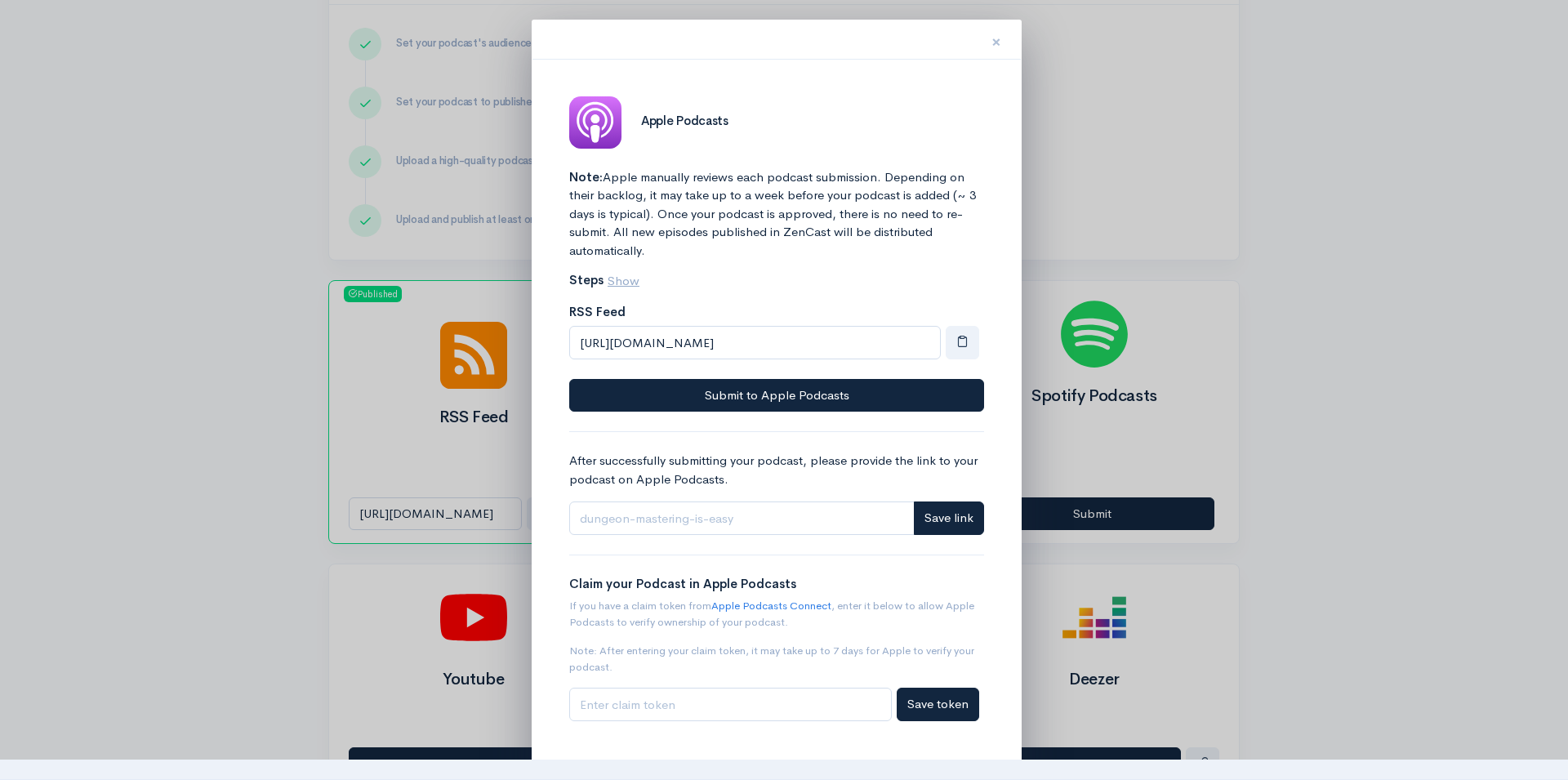
click at [998, 41] on span "×" at bounding box center [996, 42] width 10 height 23
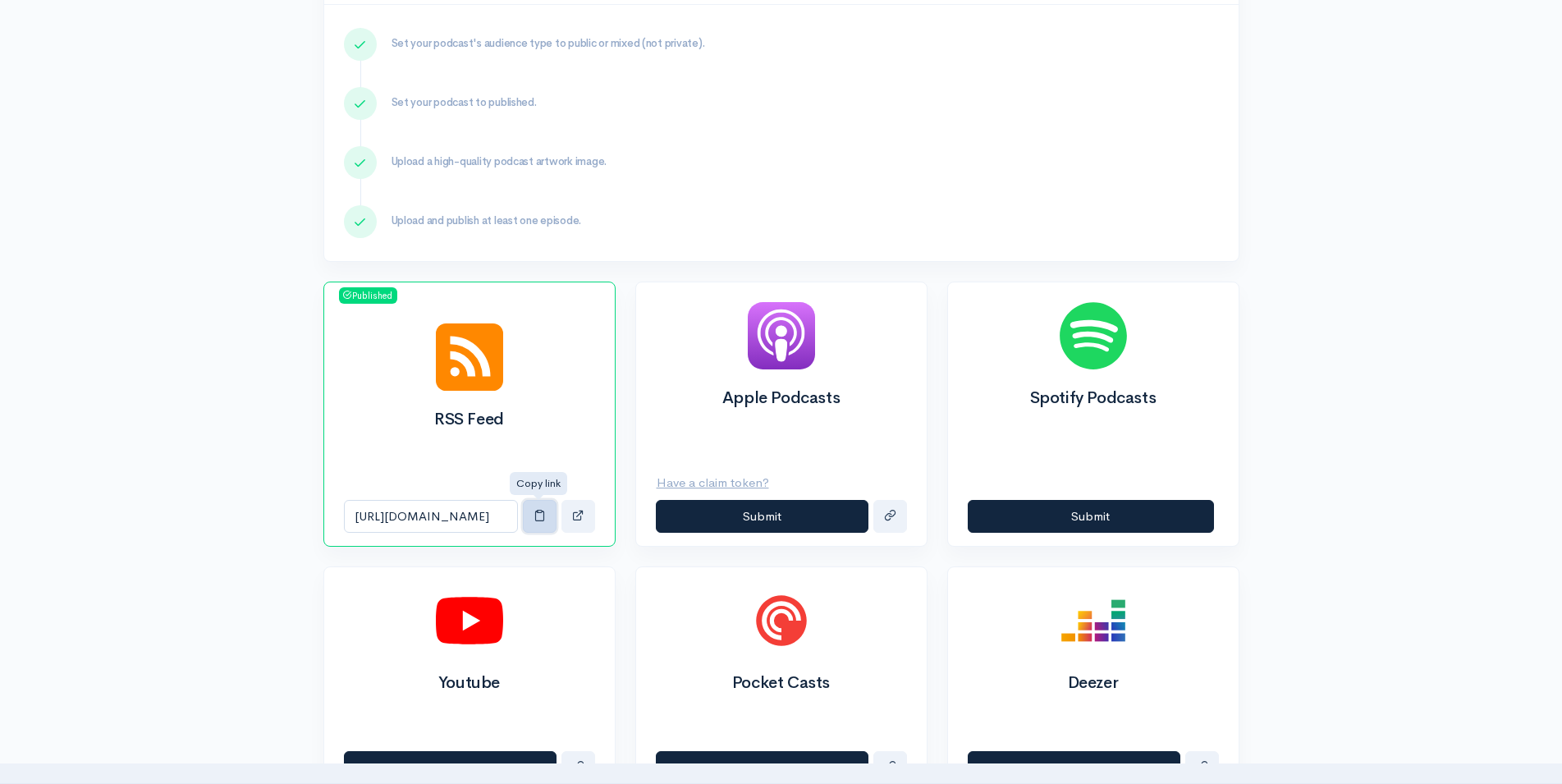
click at [537, 519] on span "button" at bounding box center [539, 515] width 13 height 13
click at [220, 103] on div "Help Notifications View all Your profile Team settings Default team Current Log…" at bounding box center [781, 789] width 1562 height 2250
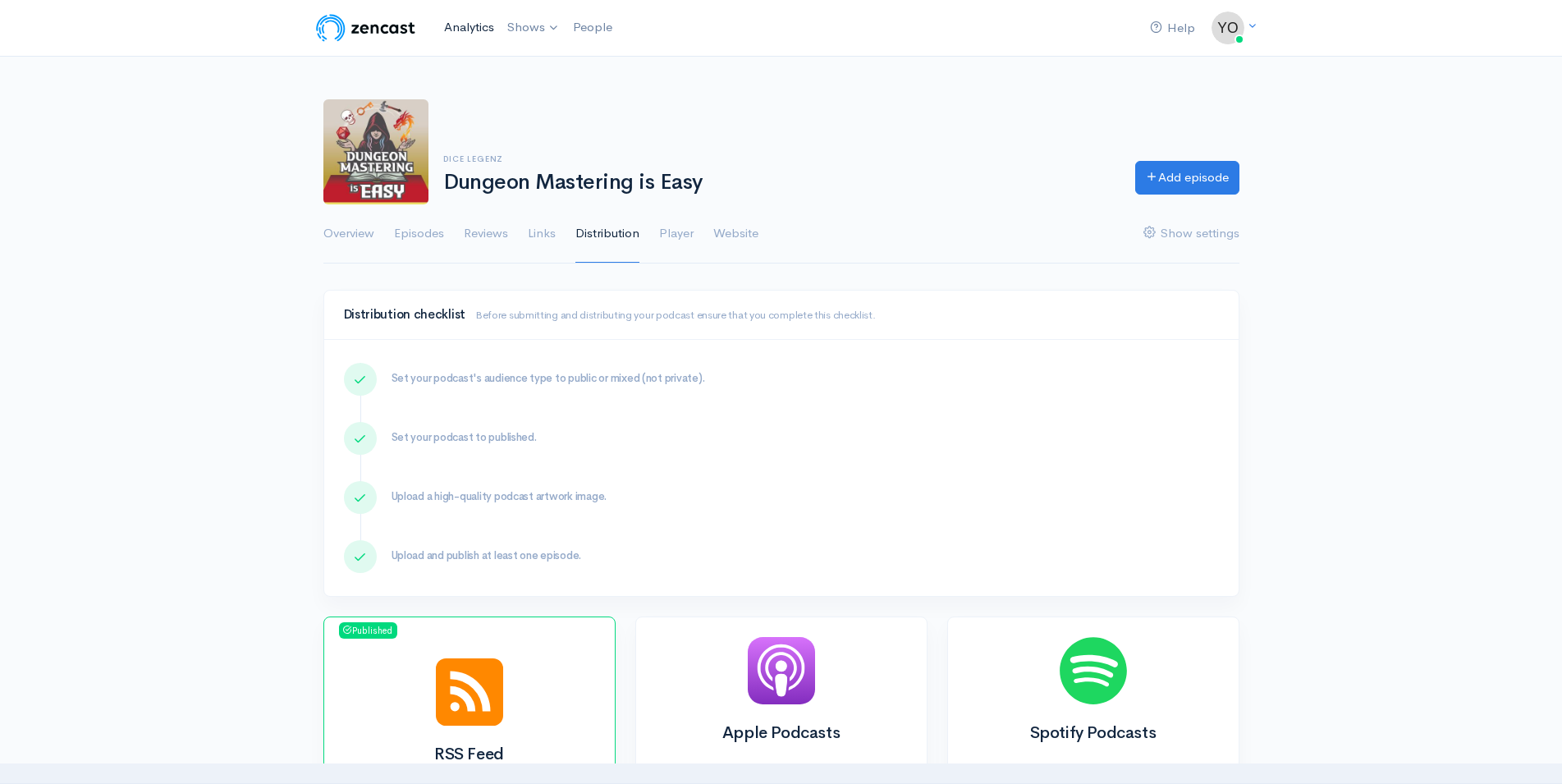
click at [471, 33] on link "Analytics" at bounding box center [469, 27] width 63 height 35
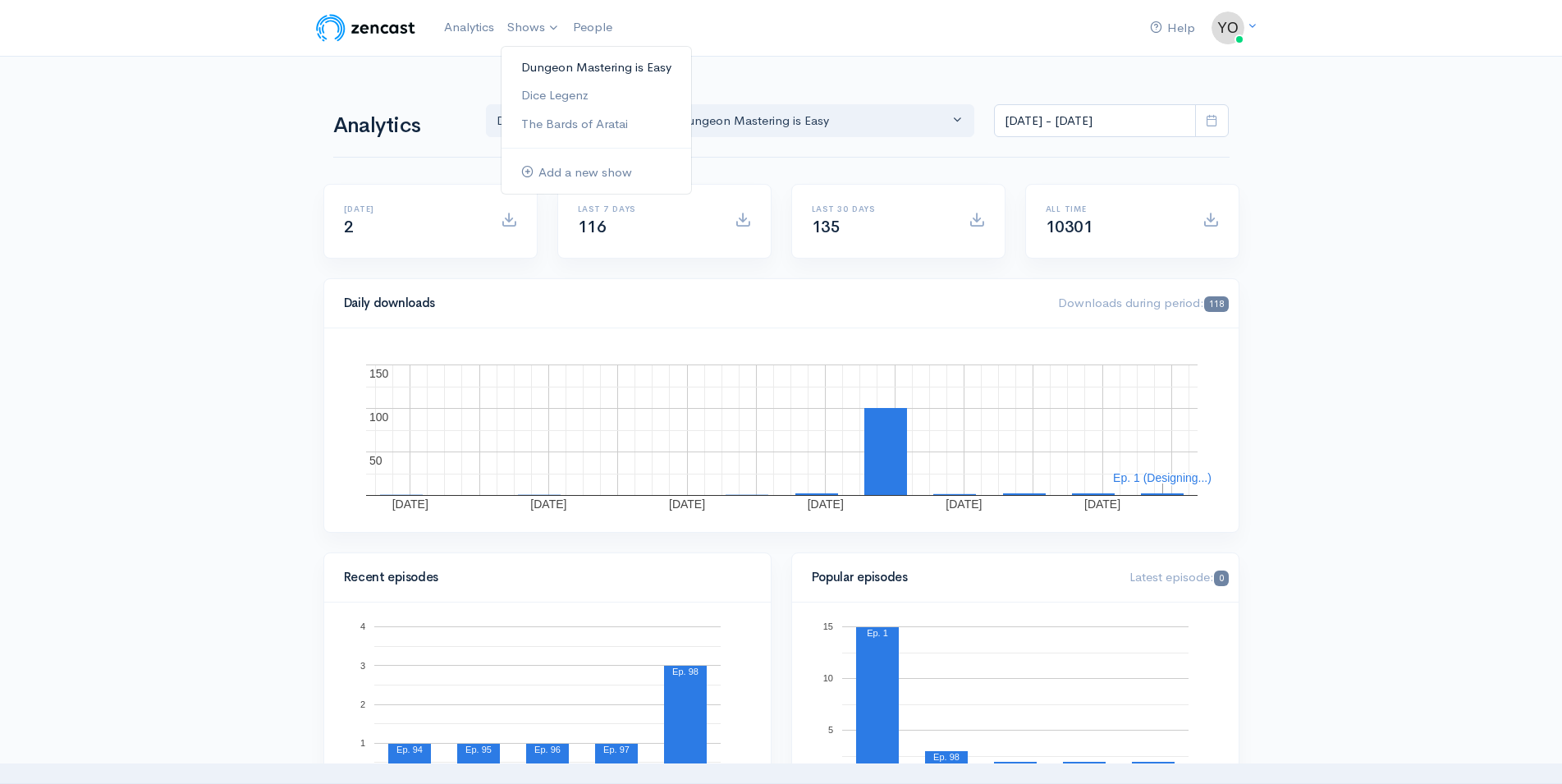
click at [561, 67] on link "Dungeon Mastering is Easy" at bounding box center [596, 68] width 190 height 29
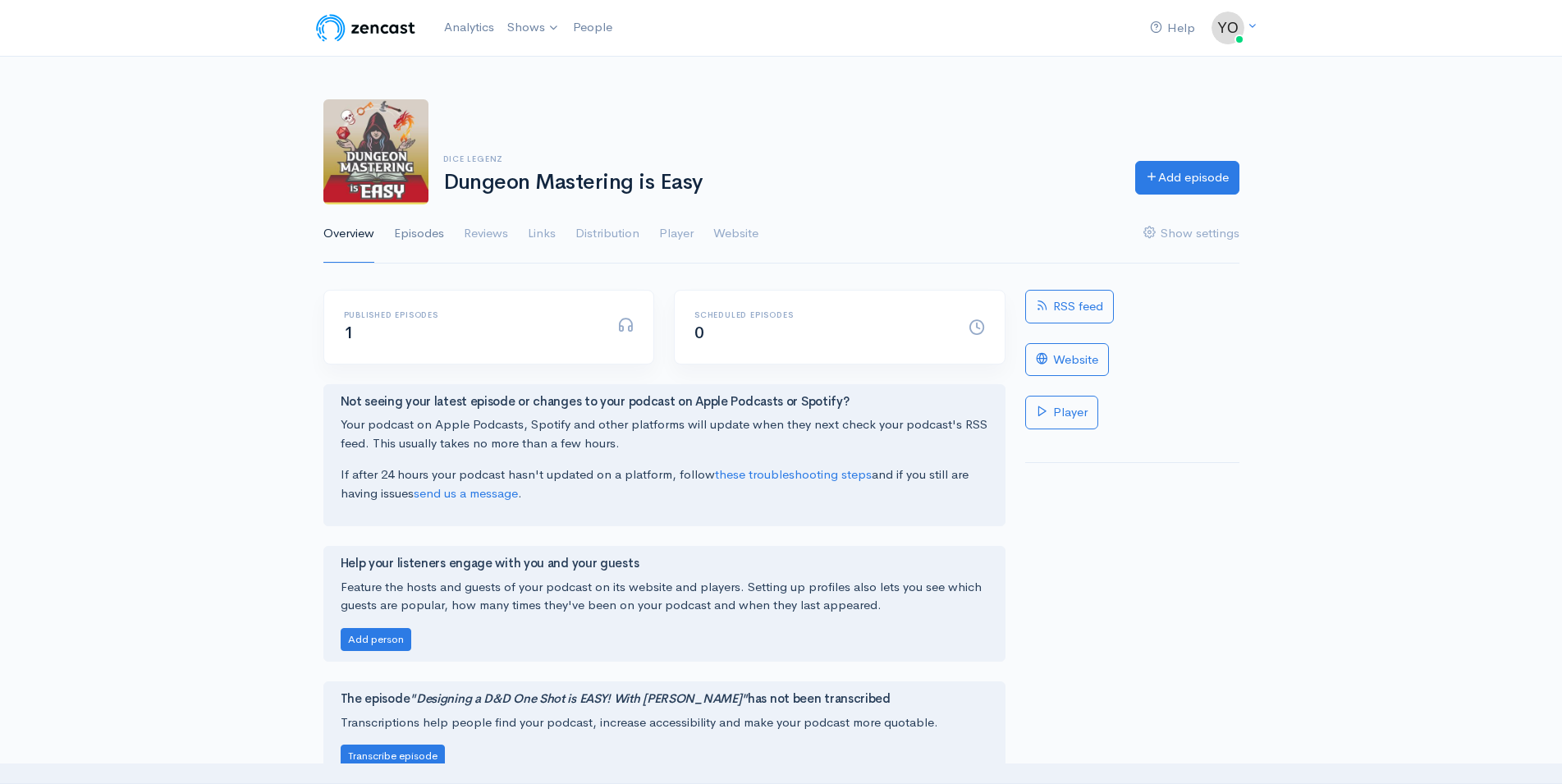
click at [418, 236] on link "Episodes" at bounding box center [418, 233] width 50 height 59
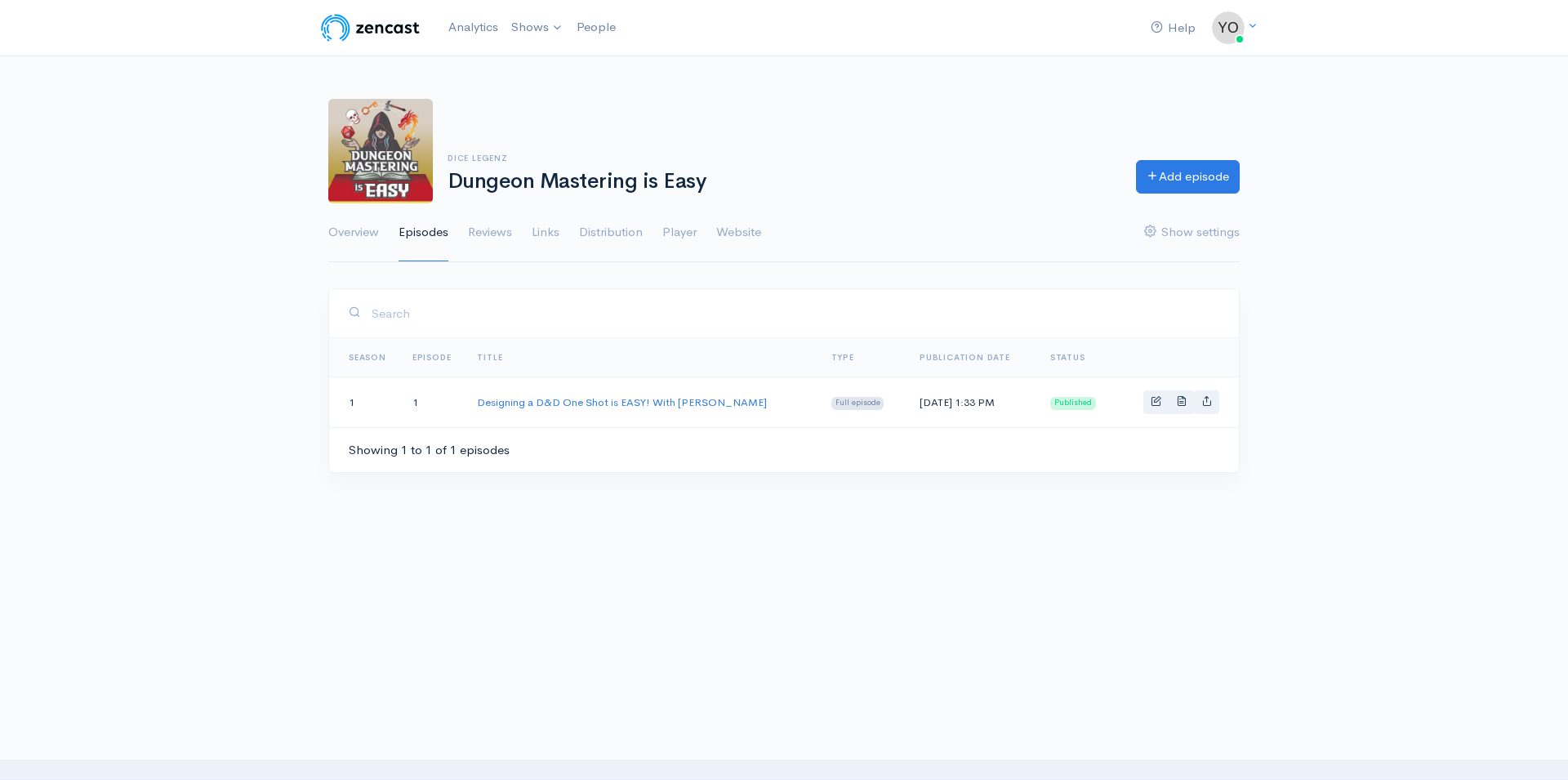
click at [247, 120] on div "Dice Legenz Dungeon Mastering is Easy Add episode Overview Episodes Reviews Lin…" at bounding box center [784, 171] width 1568 height 183
click at [477, 30] on link "Analytics" at bounding box center [473, 27] width 63 height 35
